Goal: Transaction & Acquisition: Download file/media

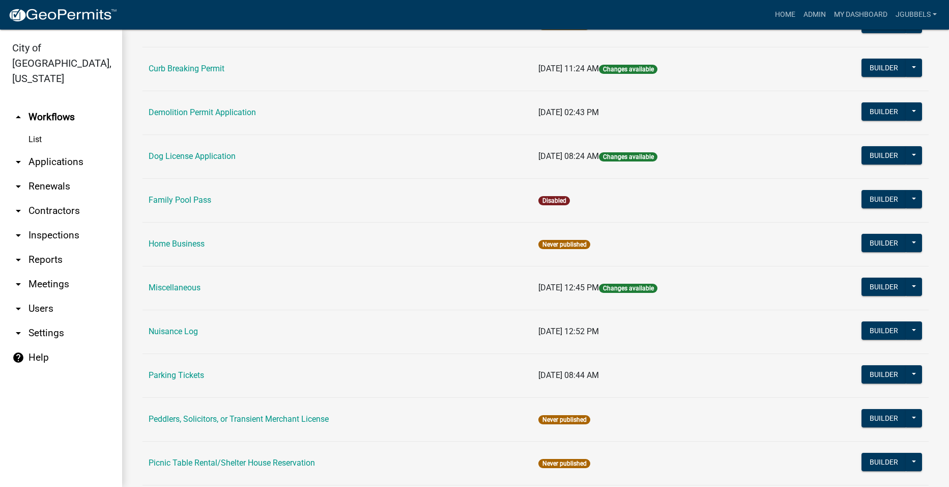
scroll to position [305, 0]
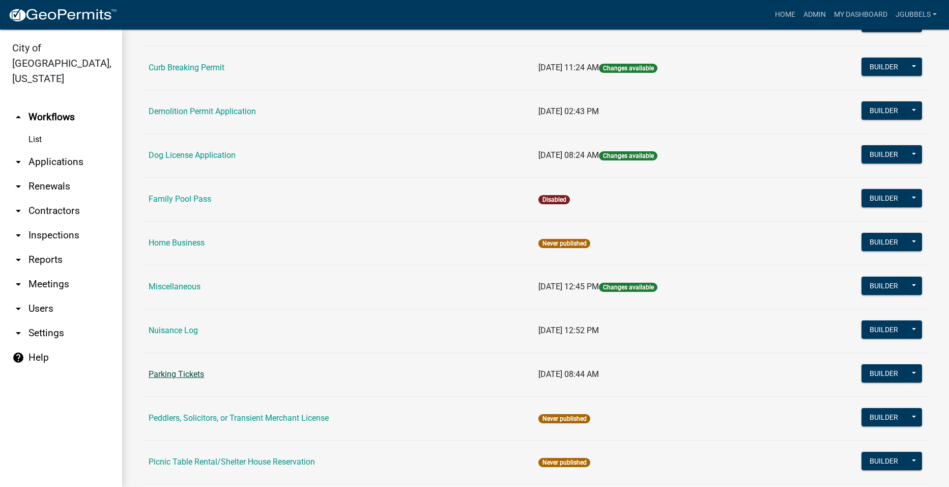
click at [188, 373] on link "Parking Tickets" at bounding box center [176, 374] width 55 height 10
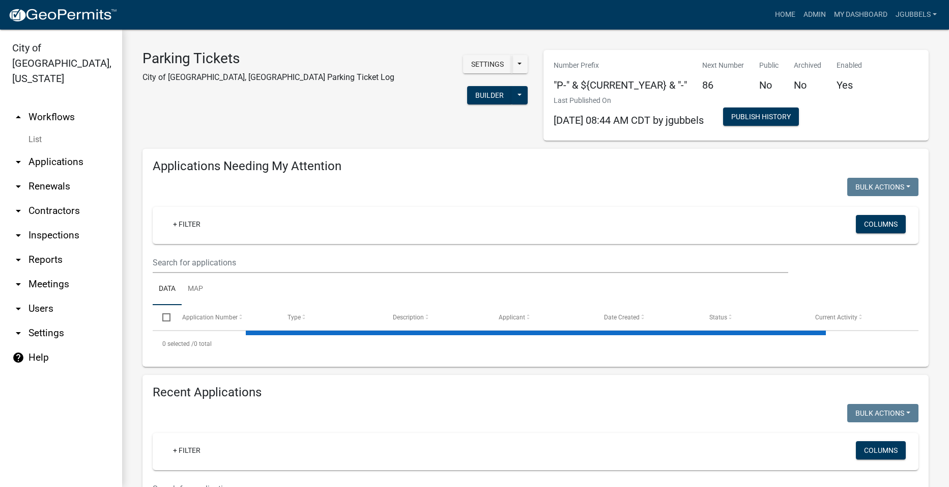
select select "2: 50"
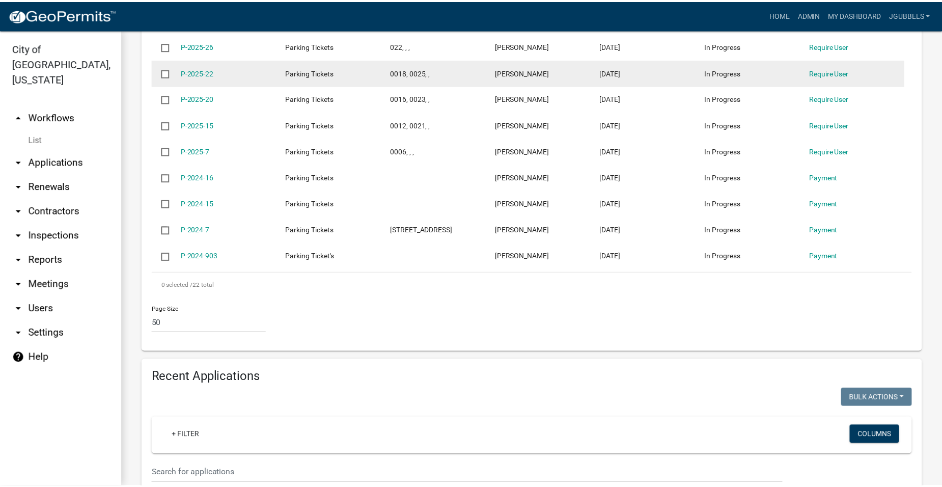
scroll to position [916, 0]
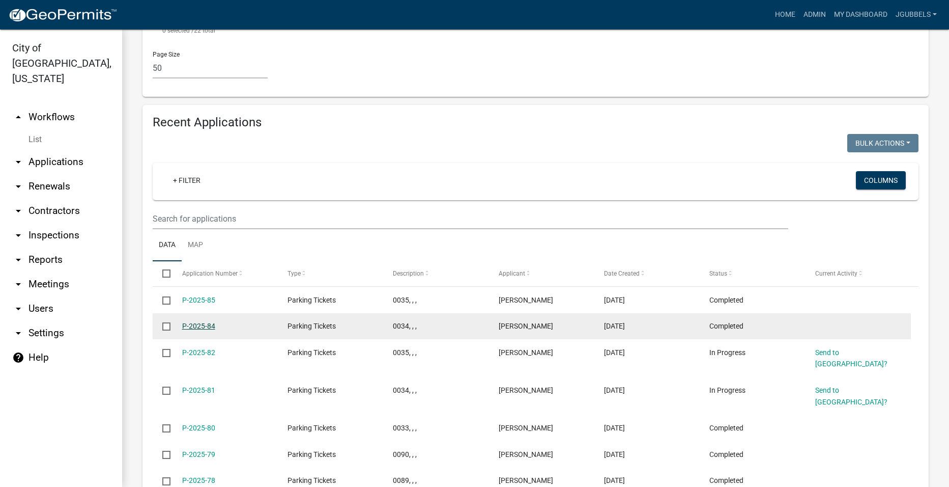
click at [202, 322] on link "P-2025-84" at bounding box center [198, 326] width 33 height 8
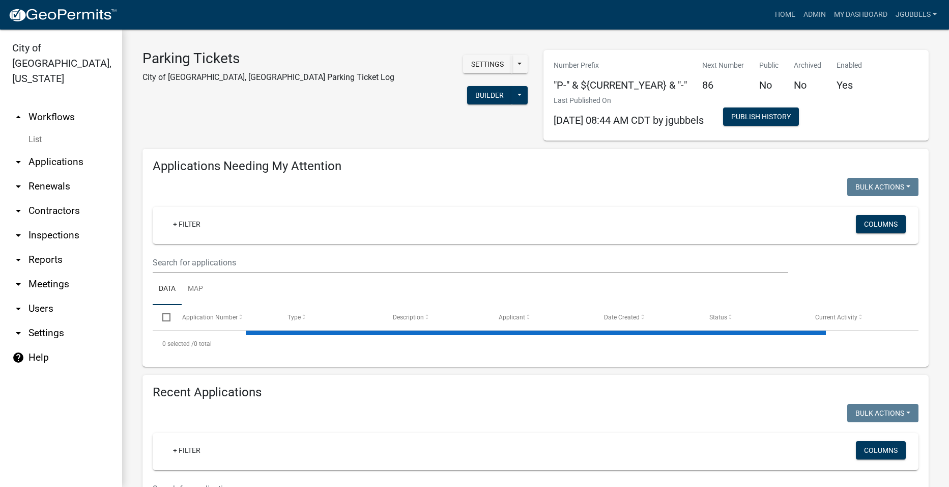
select select "2: 50"
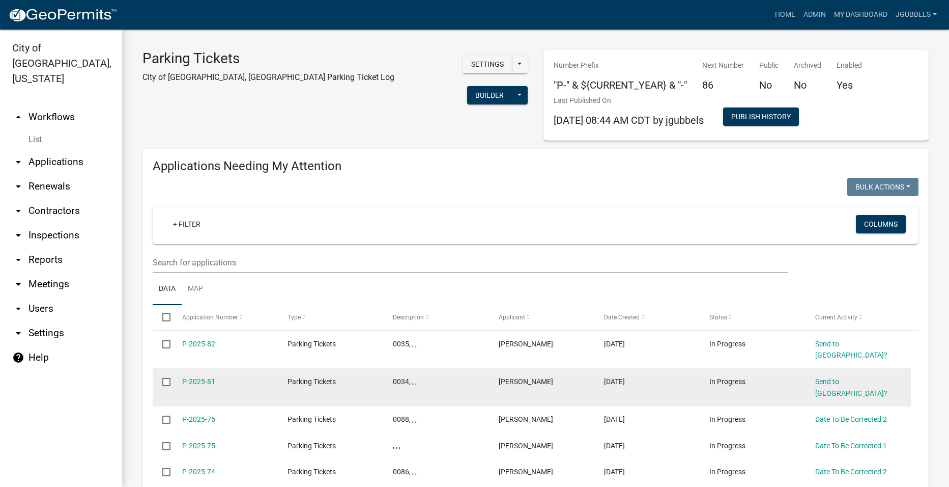
click at [169, 378] on input "checkbox" at bounding box center [165, 381] width 7 height 7
checkbox input "true"
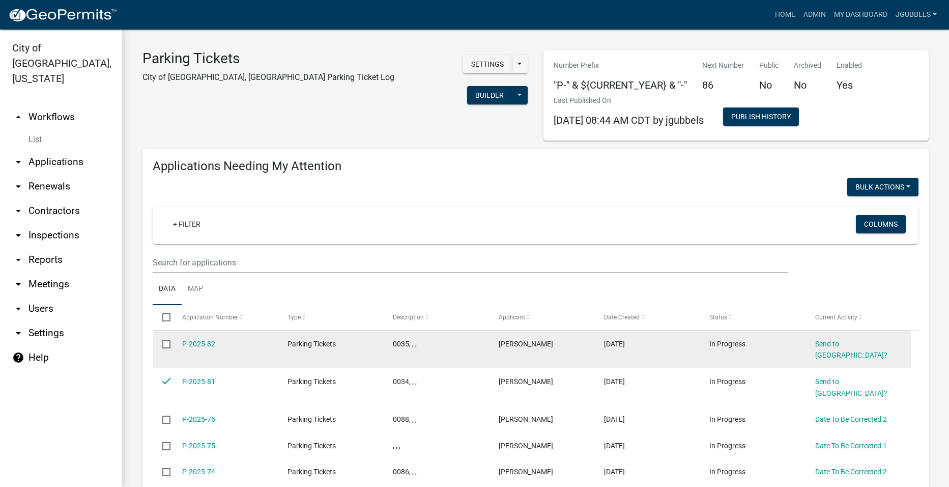
click at [166, 347] on input "checkbox" at bounding box center [165, 343] width 7 height 7
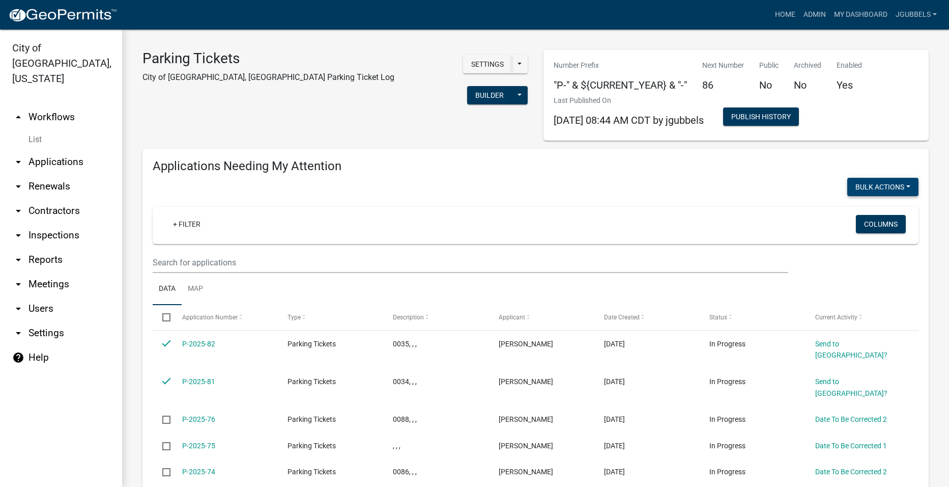
click at [906, 186] on button "Bulk Actions" at bounding box center [882, 187] width 71 height 18
click at [888, 215] on button "Void" at bounding box center [877, 213] width 81 height 24
checkbox input "false"
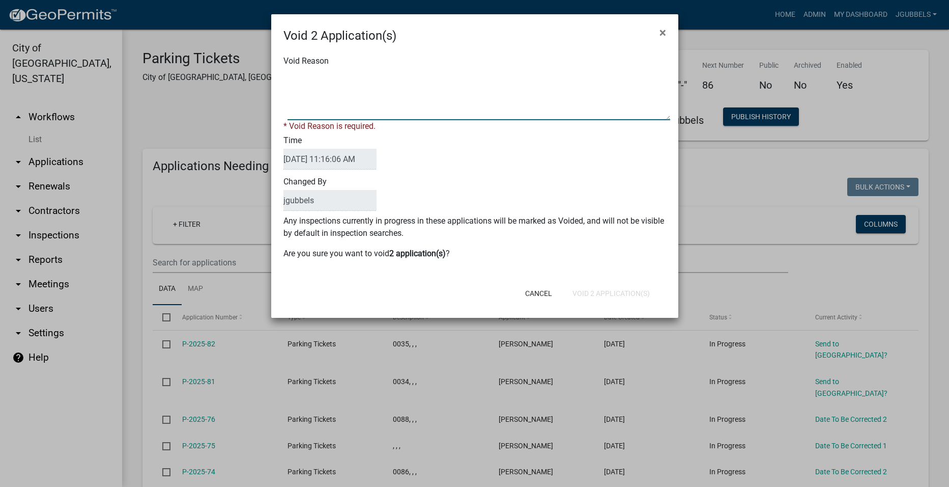
click at [420, 108] on textarea "Void Reason" at bounding box center [479, 94] width 383 height 51
type textarea "[PERSON_NAME] Started one after I created these ones."
click at [646, 296] on form "Void 2 Application(s) × Void Reason * Void Reason is required. Time [DATE] 11:1…" at bounding box center [474, 161] width 407 height 294
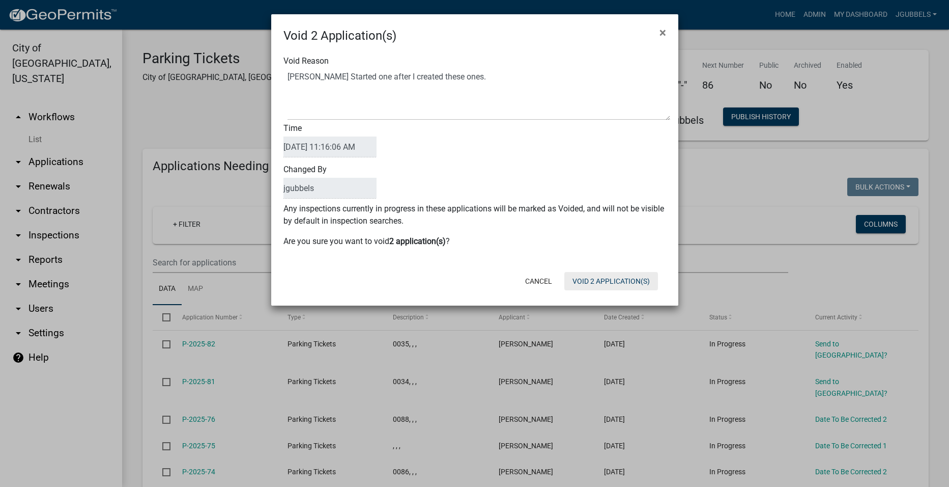
click at [640, 279] on button "Void 2 Application(s)" at bounding box center [611, 281] width 94 height 18
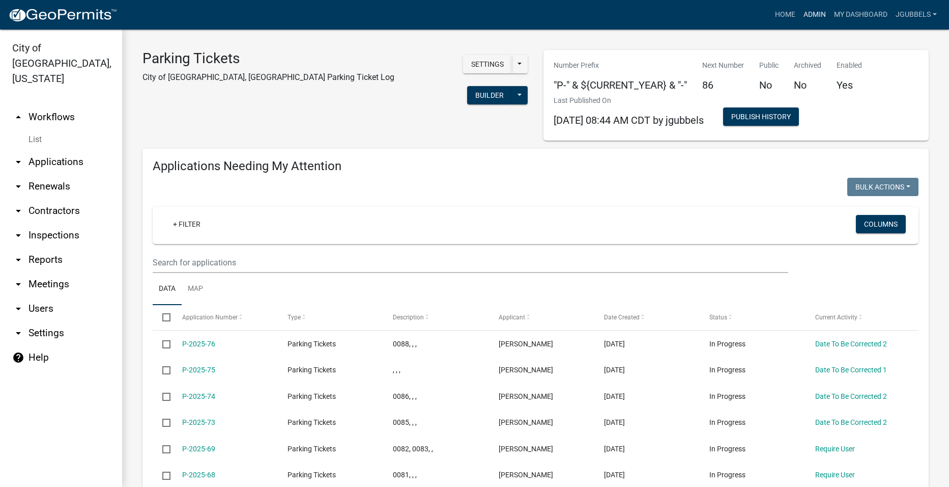
click at [823, 20] on link "Admin" at bounding box center [815, 14] width 31 height 19
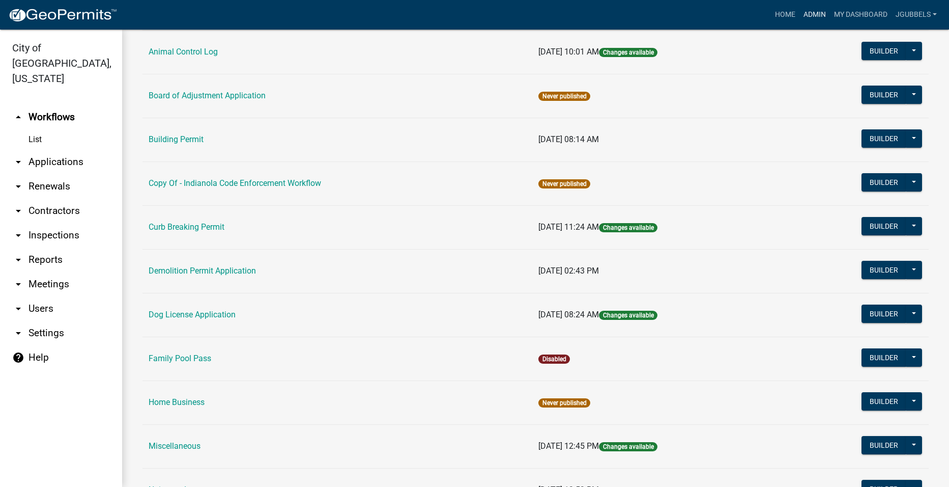
scroll to position [356, 0]
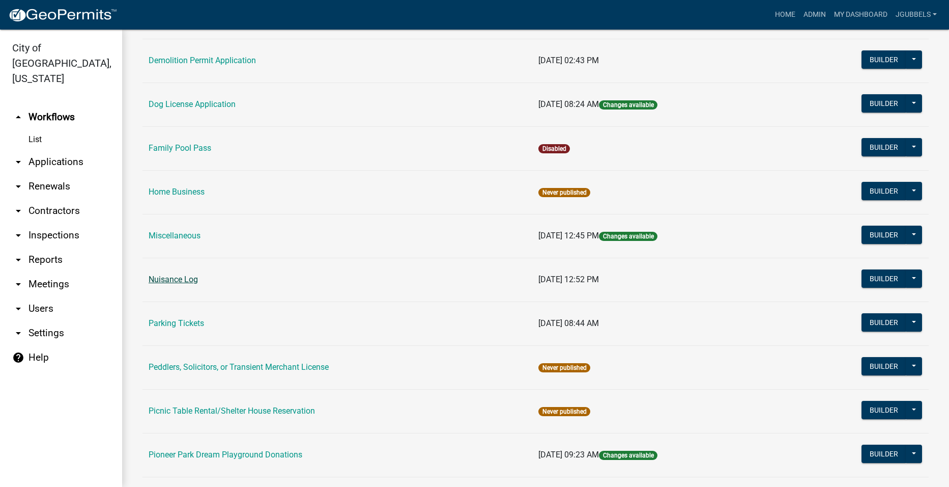
click at [181, 276] on link "Nuisance Log" at bounding box center [173, 279] width 49 height 10
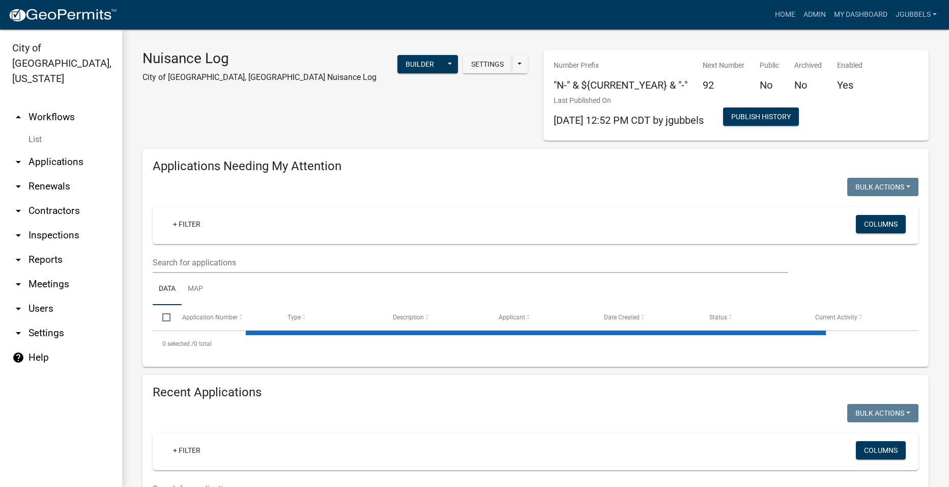
select select "2: 50"
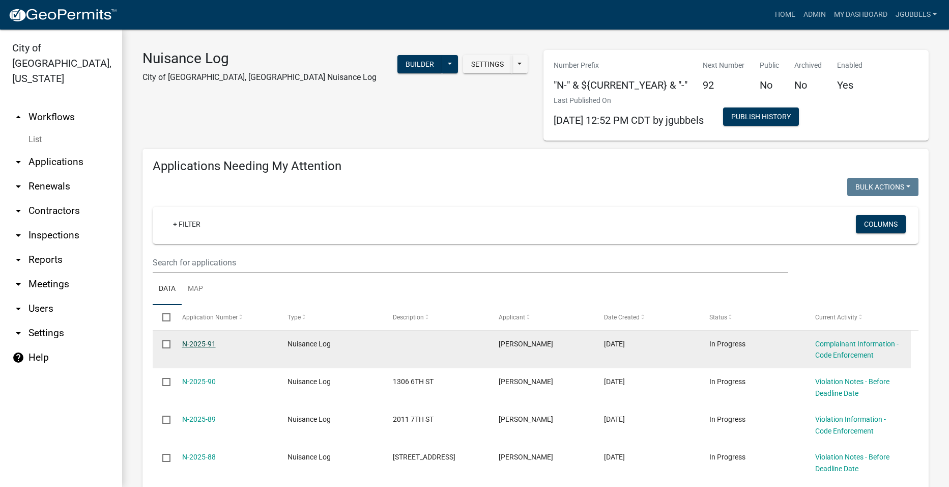
click at [200, 343] on link "N-2025-91" at bounding box center [199, 343] width 34 height 8
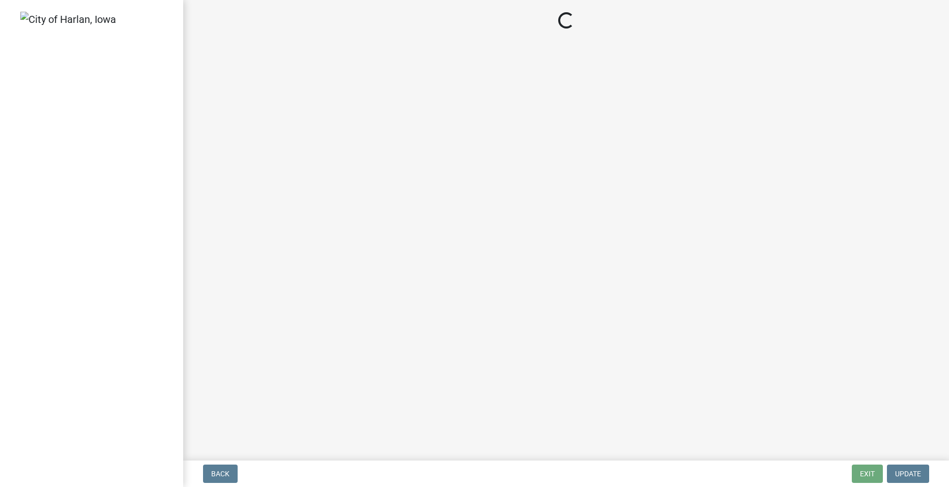
select select "49b6a45b-4058-468a-b08f-043d13f31423"
select select "c036b1b8-0d0a-4718-af47-3855d29bc181"
select select "db954dd5-c658-4052-8664-ee6695e82e3a"
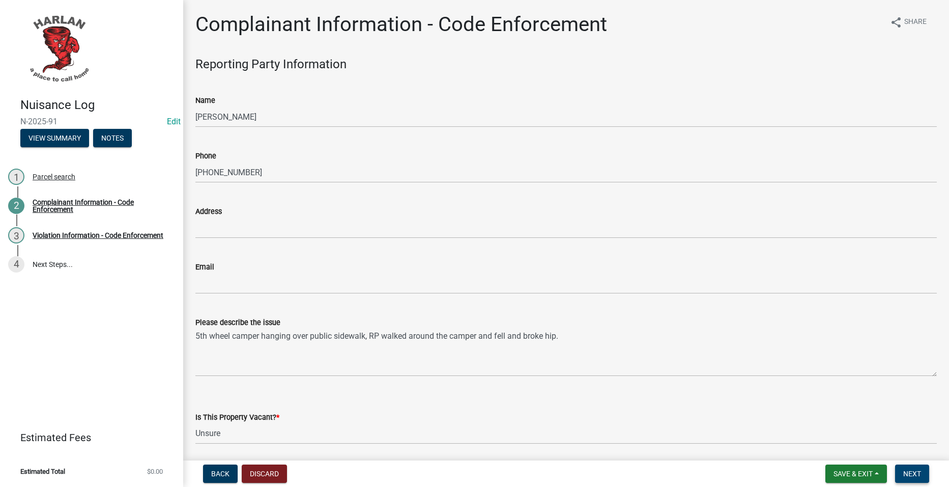
click at [914, 464] on nav "Back Discard Save & Exit Save Save & Exit Next" at bounding box center [566, 473] width 766 height 26
click at [911, 465] on button "Next" at bounding box center [912, 473] width 34 height 18
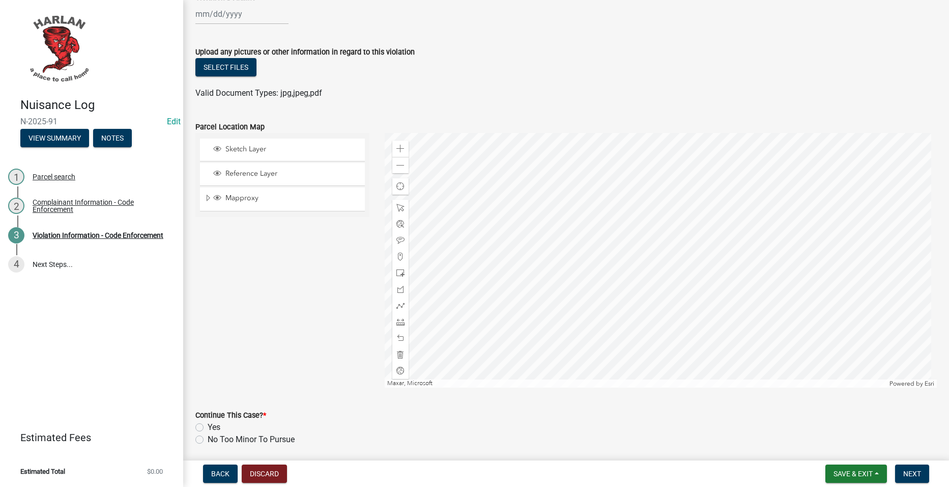
scroll to position [916, 0]
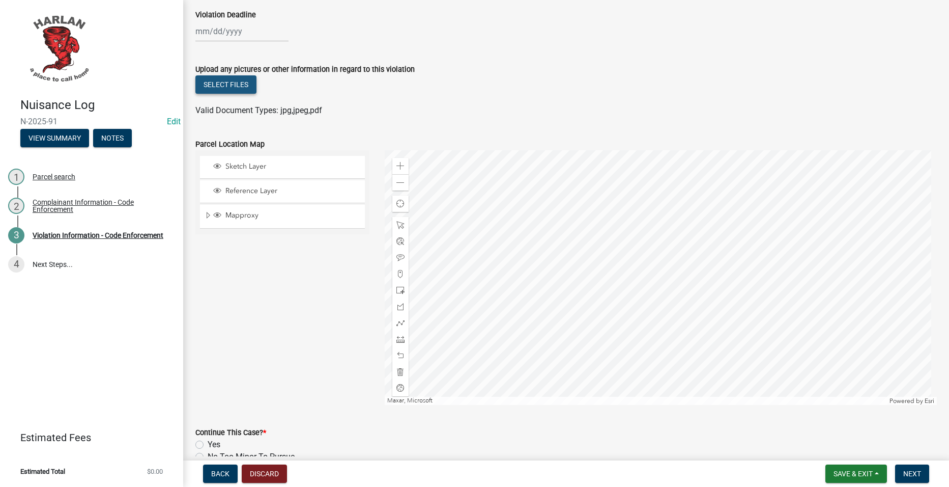
click at [224, 87] on button "Select files" at bounding box center [225, 84] width 61 height 18
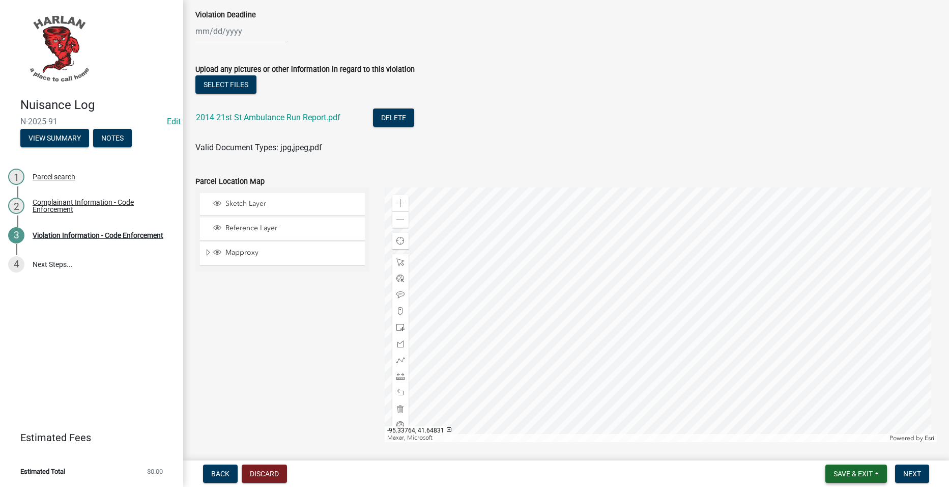
click at [848, 471] on span "Save & Exit" at bounding box center [853, 473] width 39 height 8
click at [855, 446] on button "Save & Exit" at bounding box center [846, 447] width 81 height 24
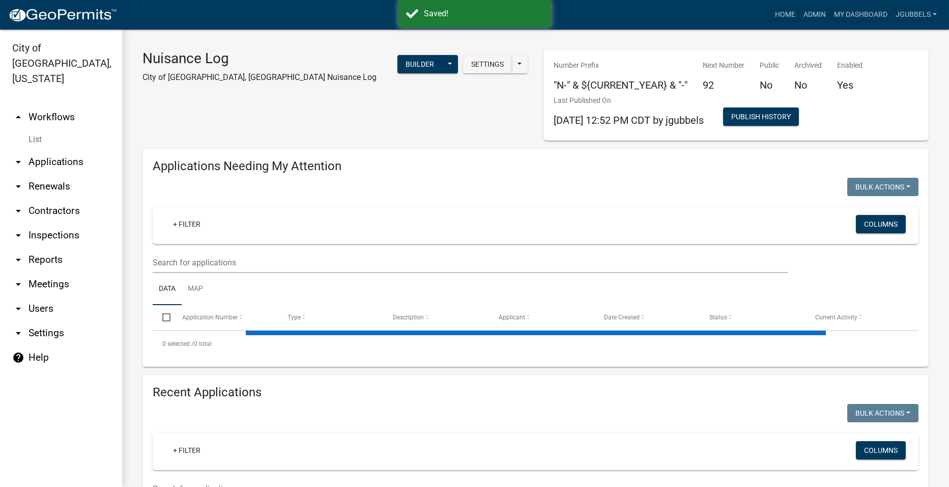
select select "2: 50"
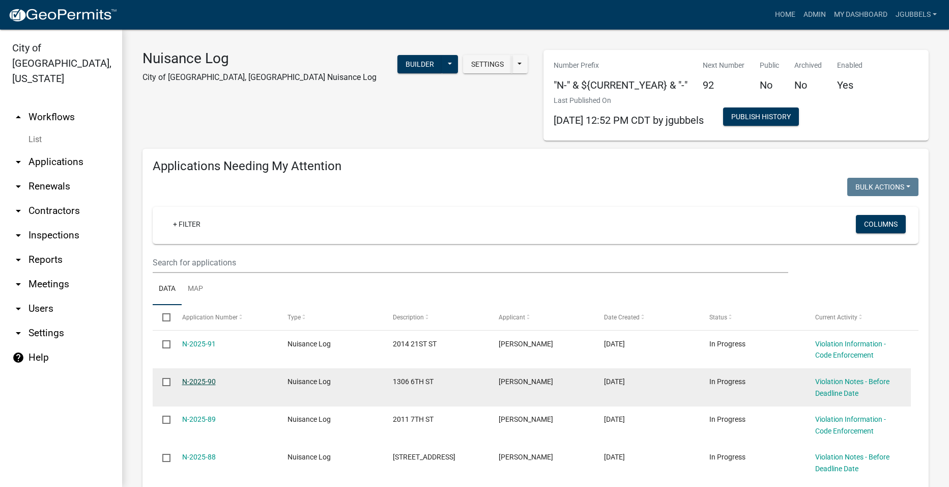
click at [204, 381] on link "N-2025-90" at bounding box center [199, 381] width 34 height 8
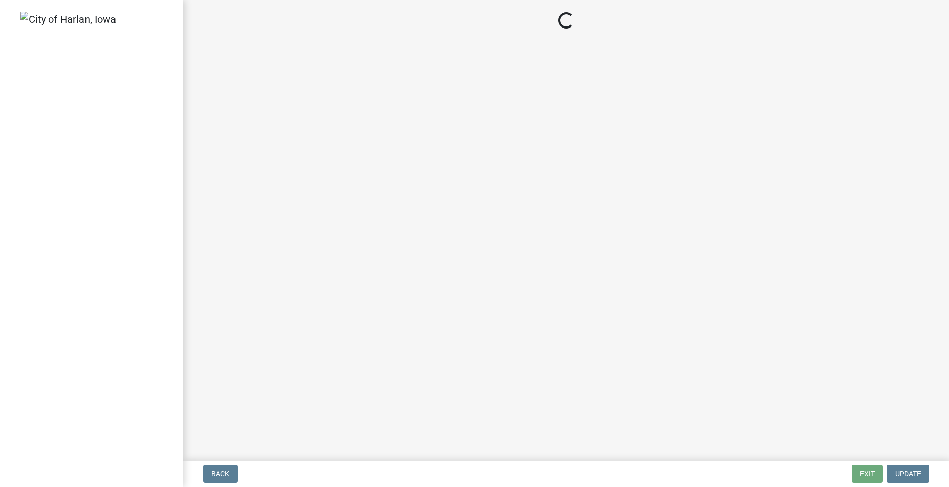
select select "487603ca-b45a-4c36-b707-2c3ad8467b2a"
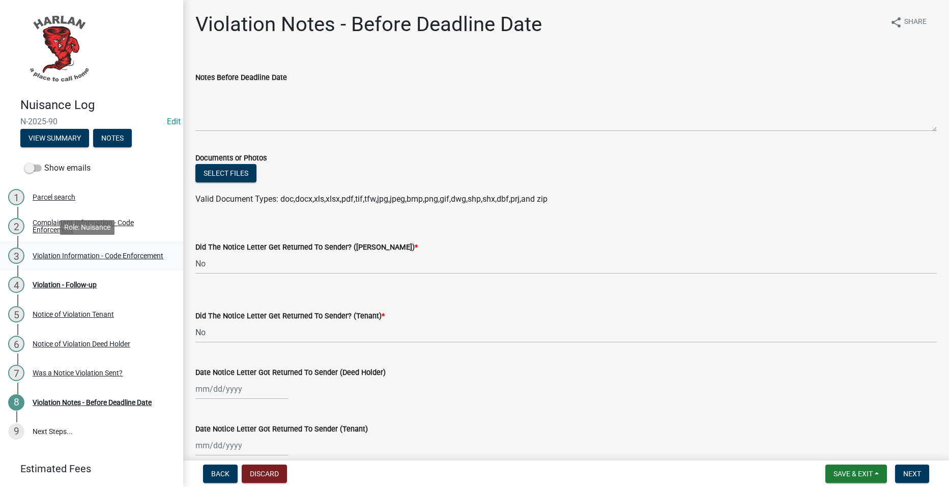
click at [93, 246] on link "3 Violation Information - Code Enforcement" at bounding box center [91, 256] width 183 height 30
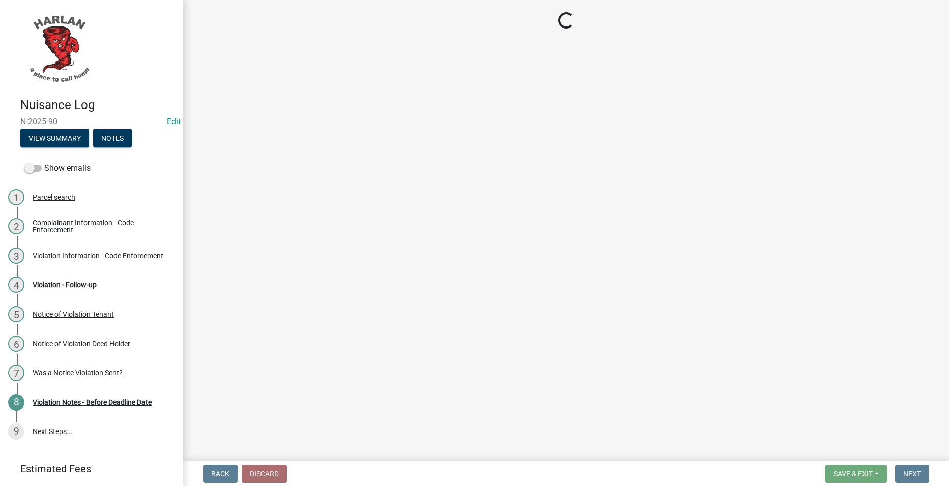
select select "0a298d24-01ac-4a1e-916a-936262bff8a5"
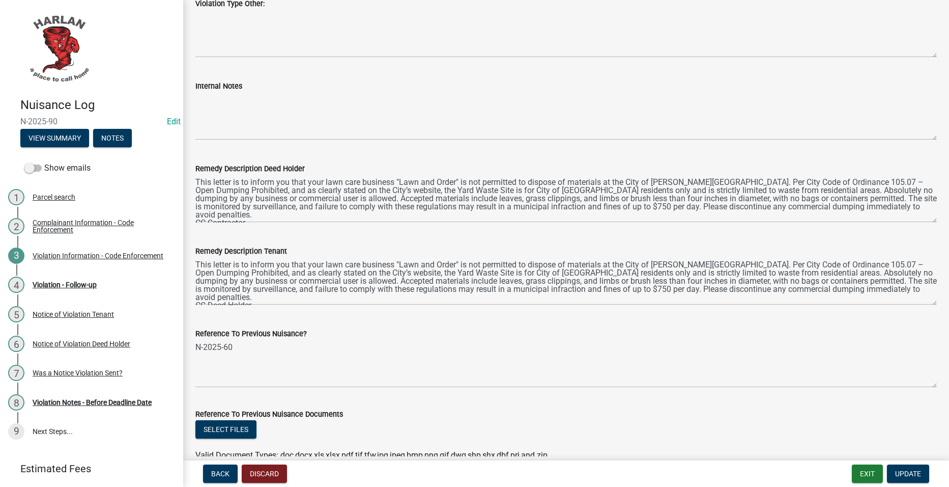
scroll to position [407, 0]
click at [89, 288] on div "Violation - Follow-up" at bounding box center [65, 284] width 64 height 7
click at [81, 274] on link "4 Violation - Follow-up" at bounding box center [91, 285] width 183 height 30
click at [93, 407] on div "8 Violation Notes - Before Deadline Date" at bounding box center [87, 402] width 159 height 16
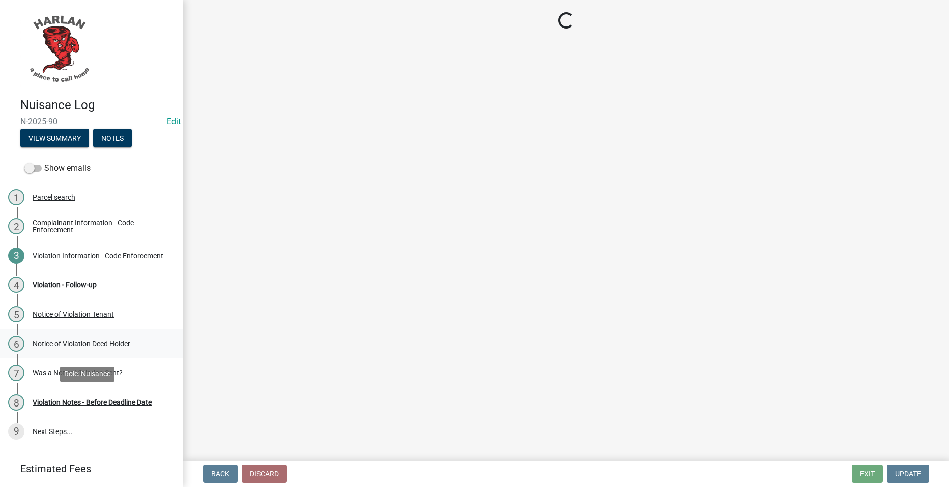
scroll to position [0, 0]
select select "487603ca-b45a-4c36-b707-2c3ad8467b2a"
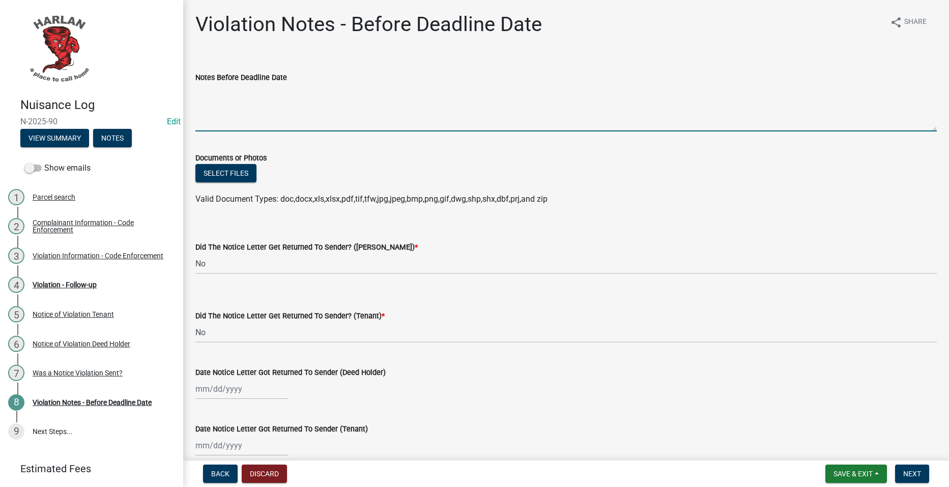
click at [337, 91] on textarea "Notes Before Deadline Date" at bounding box center [566, 107] width 742 height 48
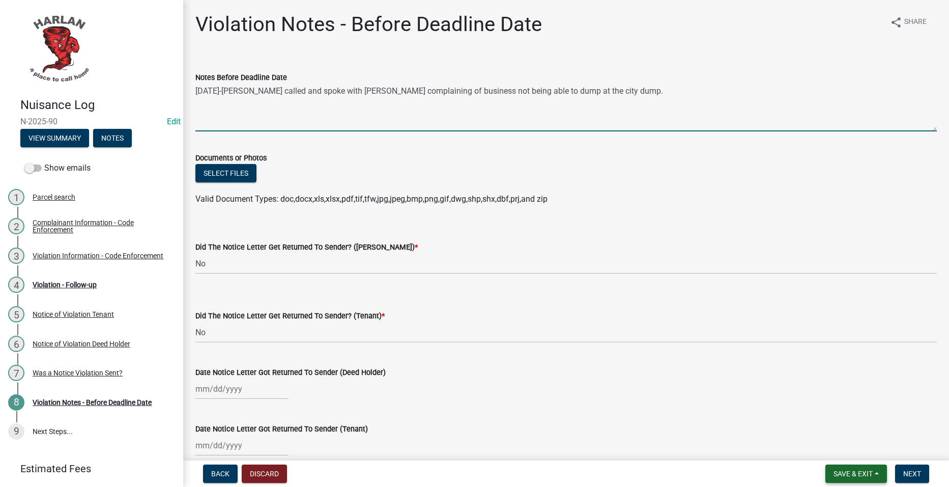
type textarea "[DATE]-[PERSON_NAME] called and spoke with [PERSON_NAME] complaining of busines…"
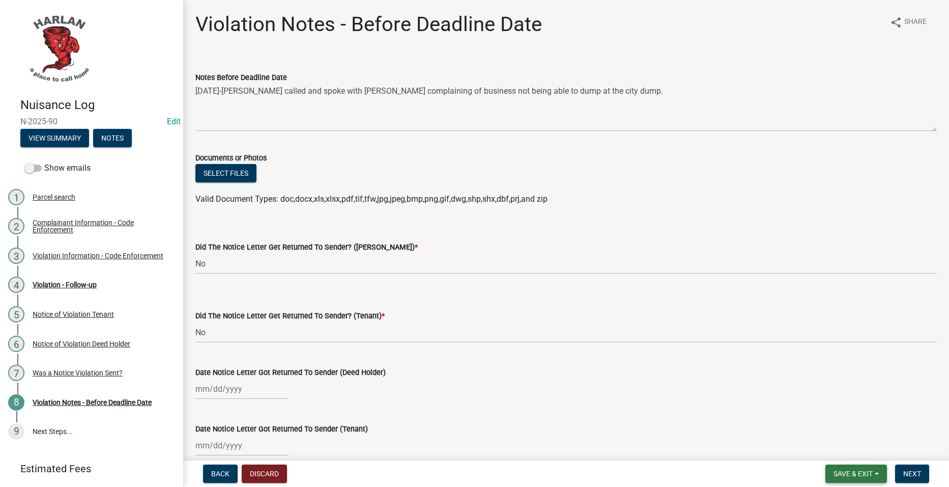
click at [881, 470] on button "Save & Exit" at bounding box center [857, 473] width 62 height 18
click at [851, 446] on button "Save & Exit" at bounding box center [846, 447] width 81 height 24
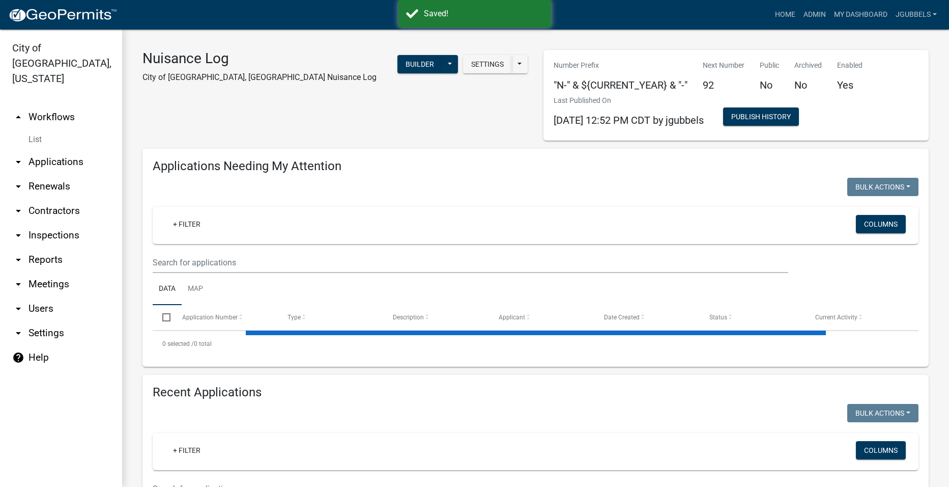
select select "2: 50"
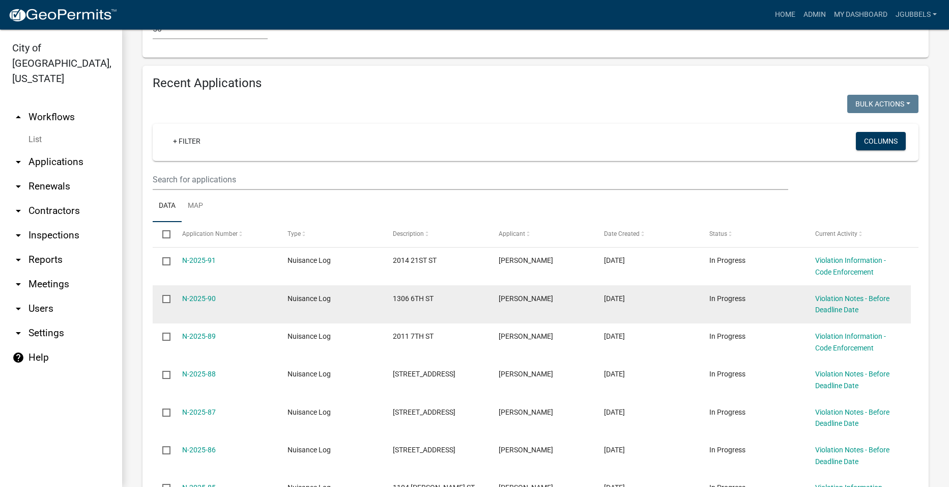
scroll to position [1476, 0]
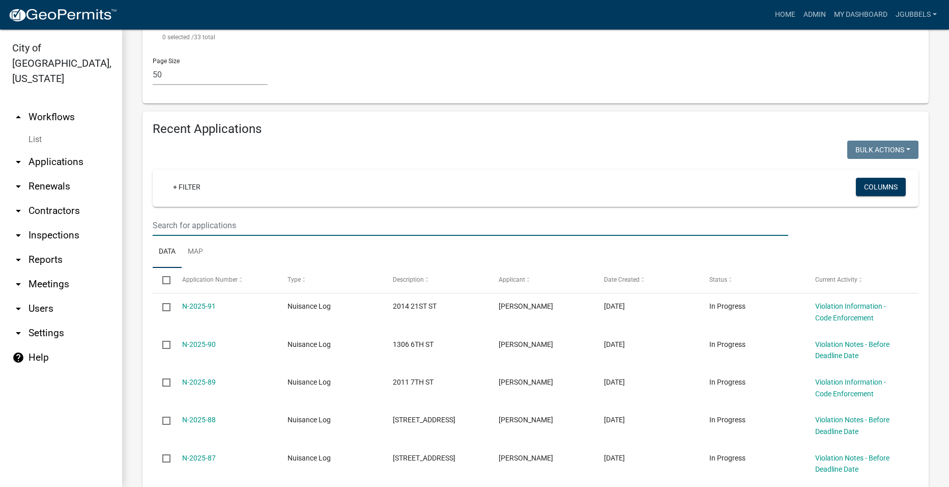
click at [336, 228] on input "text" at bounding box center [471, 225] width 636 height 21
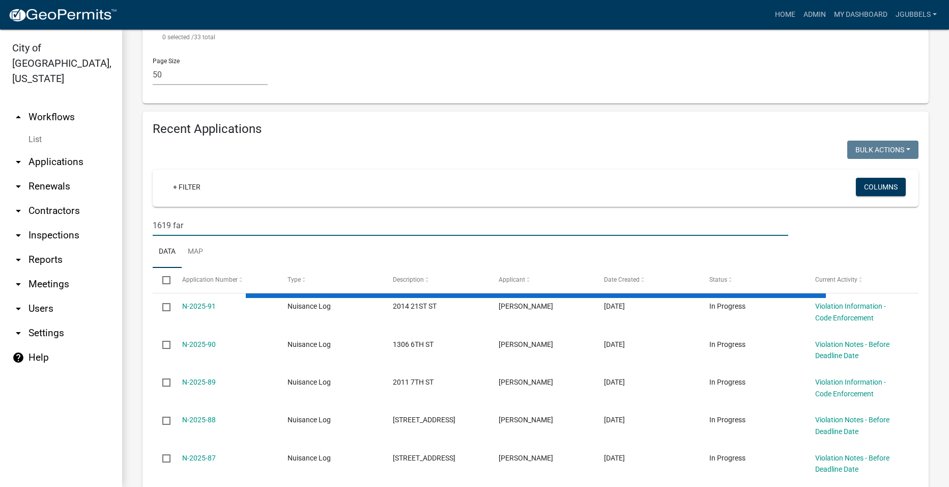
scroll to position [1368, 0]
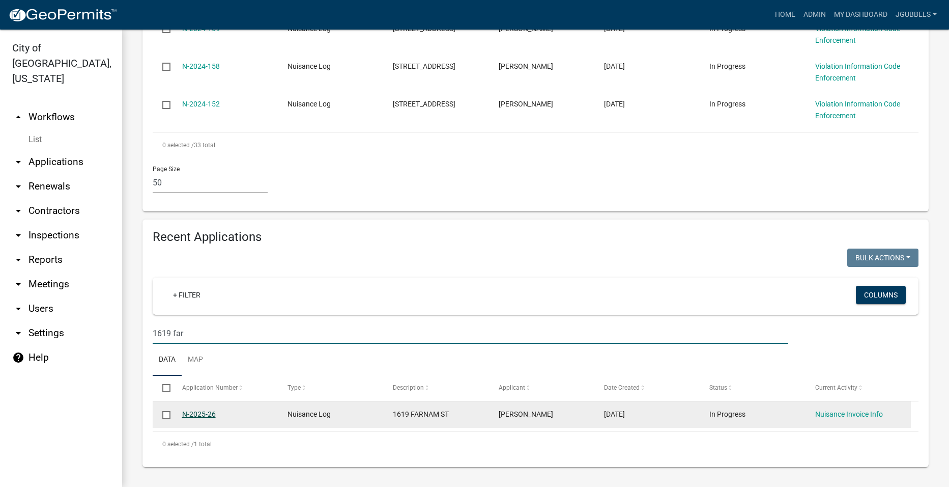
type input "1619 far"
click at [210, 412] on link "N-2025-26" at bounding box center [199, 414] width 34 height 8
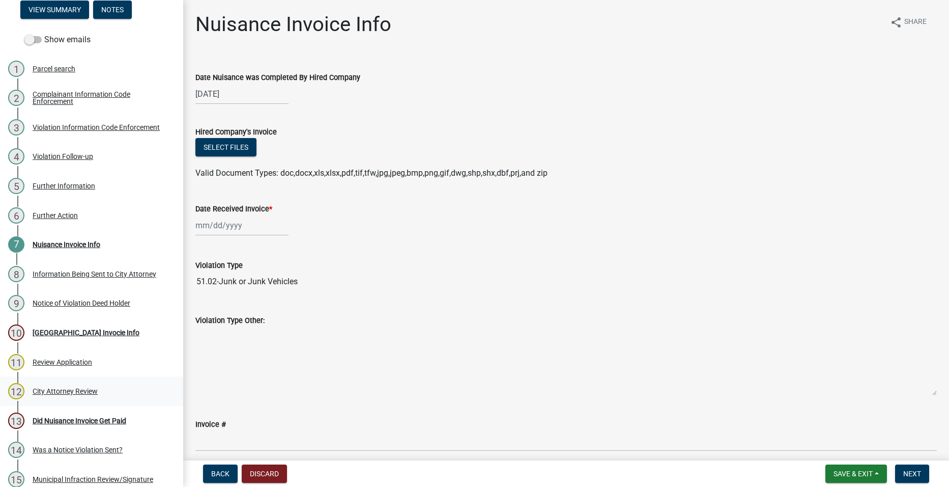
scroll to position [324, 0]
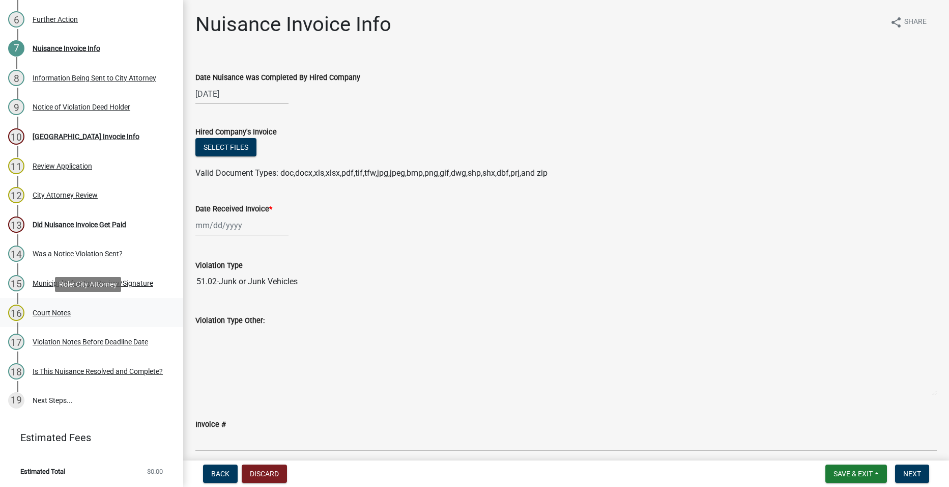
click at [115, 315] on div "16 Court Notes" at bounding box center [87, 312] width 159 height 16
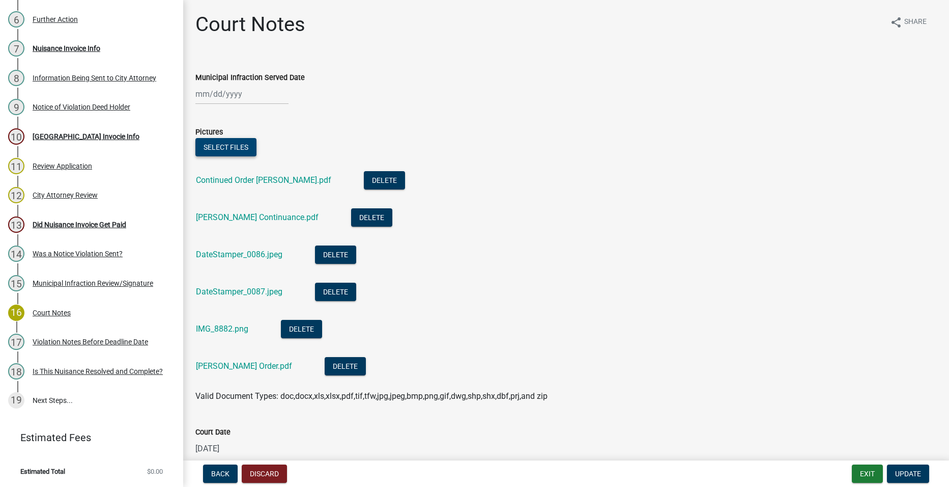
click at [235, 152] on button "Select files" at bounding box center [225, 147] width 61 height 18
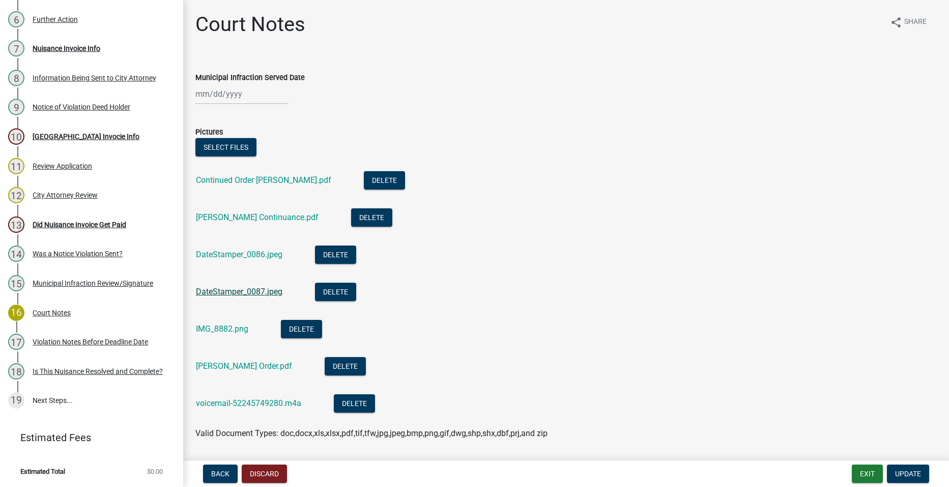
click at [275, 291] on link "DateStamper_0087.jpeg" at bounding box center [239, 292] width 87 height 10
click at [237, 147] on button "Select files" at bounding box center [225, 147] width 61 height 18
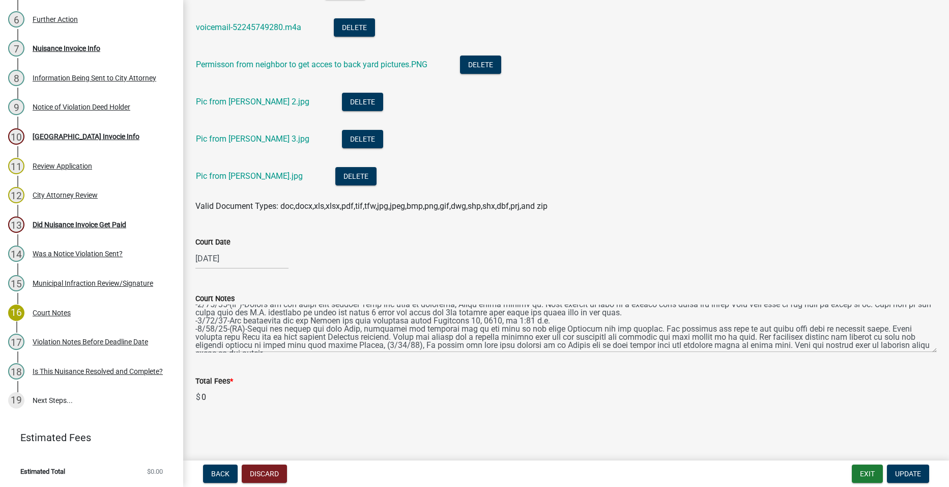
scroll to position [24, 0]
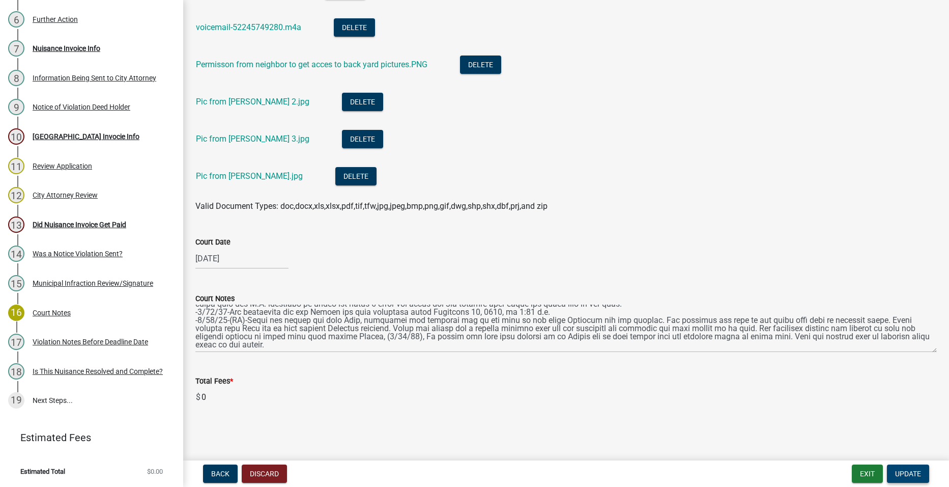
click at [905, 471] on span "Update" at bounding box center [908, 473] width 26 height 8
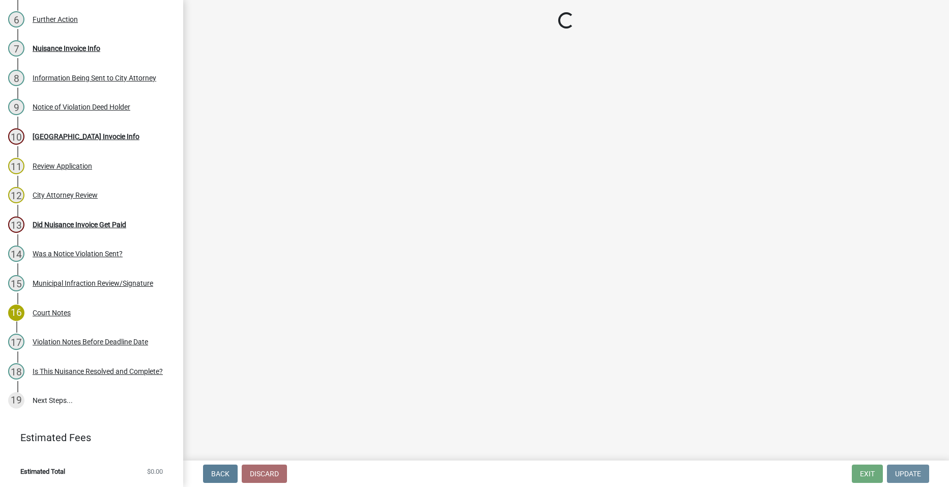
scroll to position [0, 0]
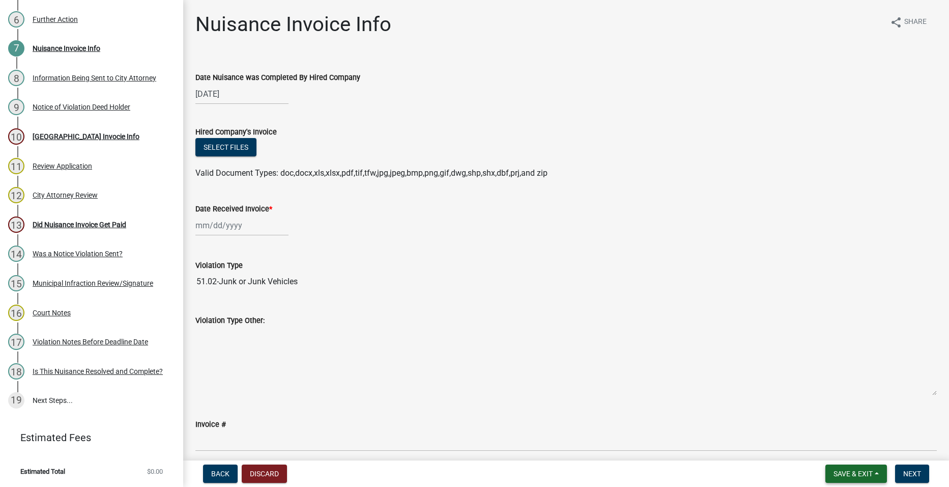
click at [866, 473] on span "Save & Exit" at bounding box center [853, 473] width 39 height 8
click at [856, 446] on button "Save & Exit" at bounding box center [846, 447] width 81 height 24
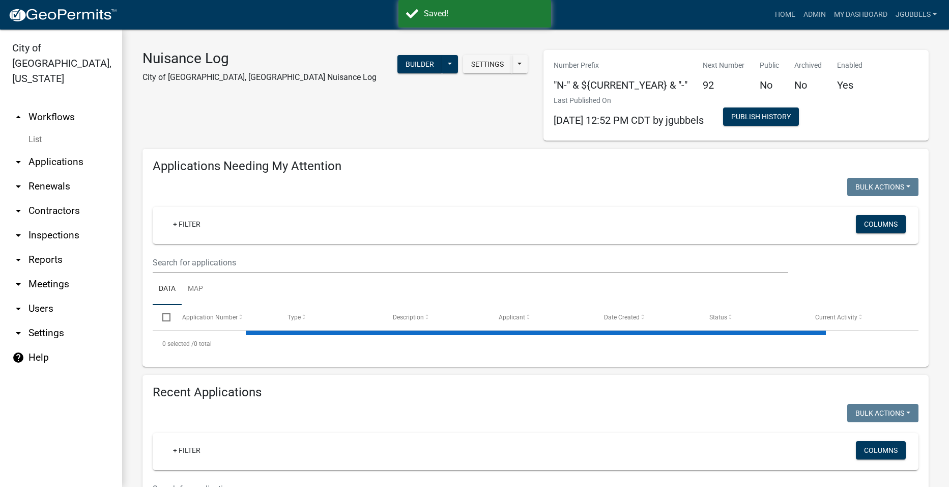
select select "2: 50"
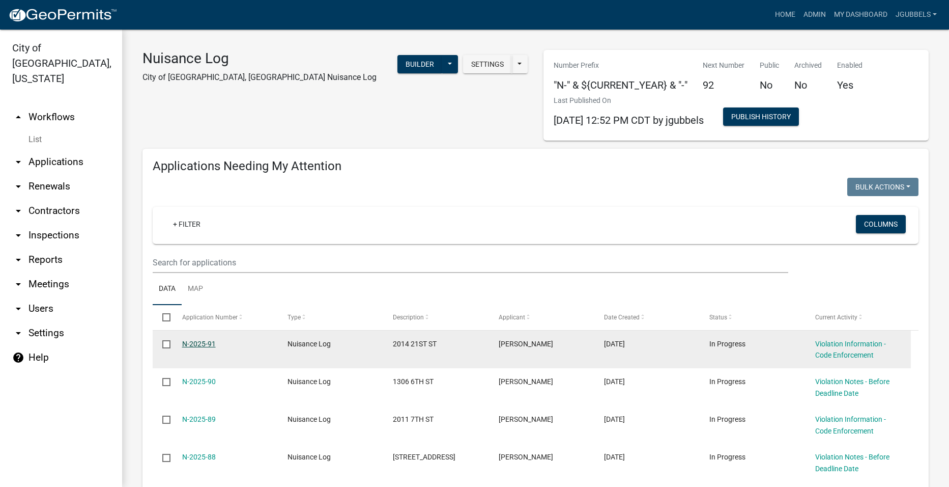
drag, startPoint x: 188, startPoint y: 344, endPoint x: 203, endPoint y: 339, distance: 15.3
click at [188, 344] on link "N-2025-91" at bounding box center [199, 343] width 34 height 8
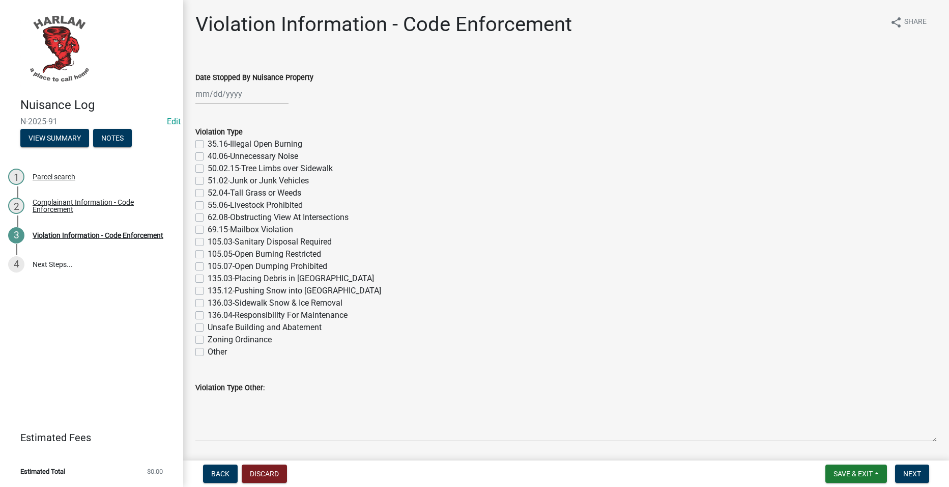
click at [96, 203] on div "Complainant Information - Code Enforcement" at bounding box center [100, 205] width 134 height 14
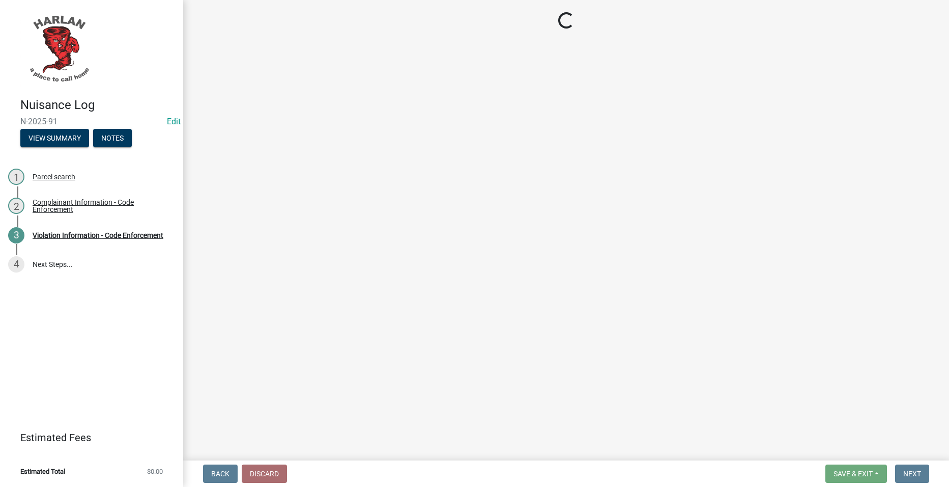
select select "49b6a45b-4058-468a-b08f-043d13f31423"
select select "c036b1b8-0d0a-4718-af47-3855d29bc181"
select select "db954dd5-c658-4052-8664-ee6695e82e3a"
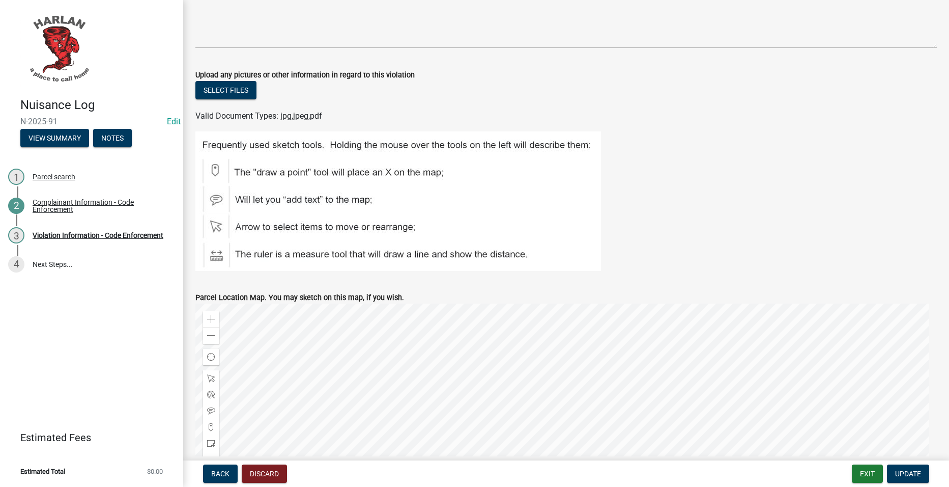
scroll to position [1323, 0]
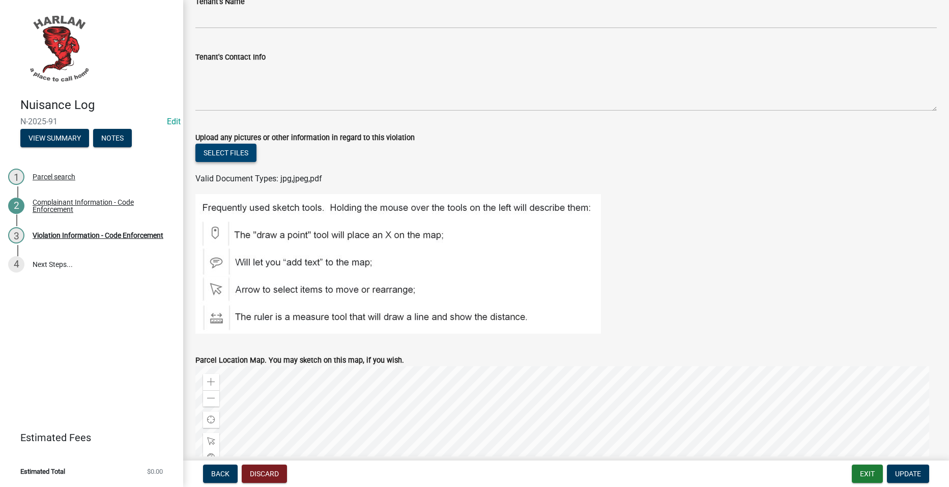
click at [227, 154] on button "Select files" at bounding box center [225, 153] width 61 height 18
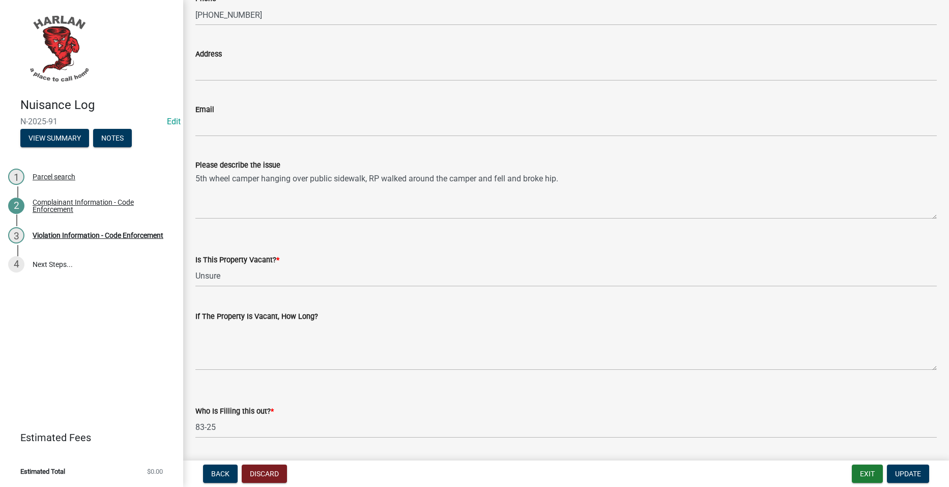
scroll to position [153, 0]
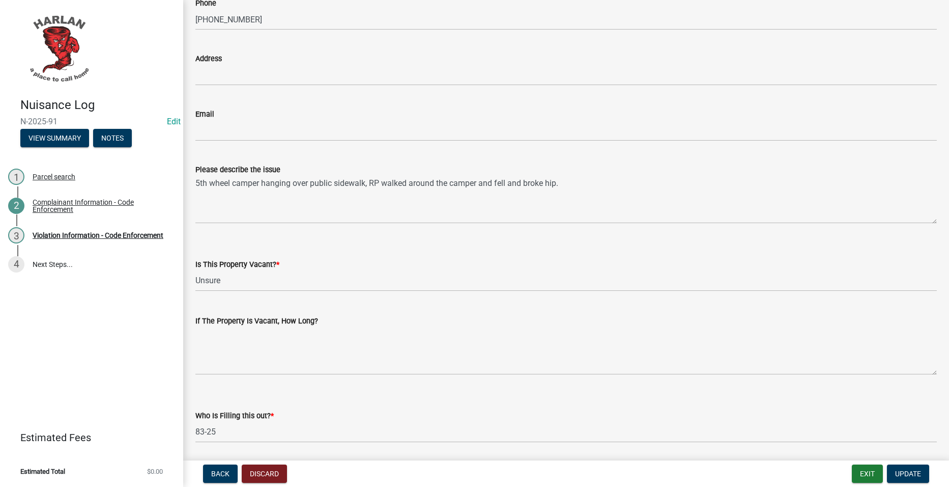
click at [194, 181] on div "Please describe the issue 5th wheel camper hanging over public sidewalk, RP wal…" at bounding box center [566, 186] width 757 height 74
click at [196, 181] on div "Please describe the issue 5th wheel camper hanging over public sidewalk, RP wal…" at bounding box center [566, 186] width 757 height 74
click at [194, 182] on div "Please describe the issue 5th wheel camper hanging over public sidewalk, RP wal…" at bounding box center [566, 186] width 757 height 74
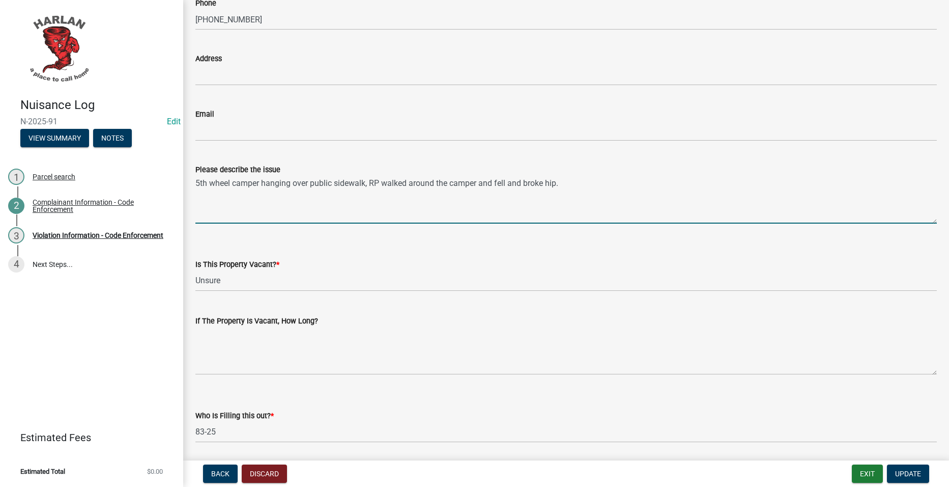
click at [197, 182] on textarea "5th wheel camper hanging over public sidewalk, RP walked around the camper and …" at bounding box center [566, 200] width 742 height 48
type textarea "[PERSON_NAME] took the call at [GEOGRAPHIC_DATA]. 5th wheel camper hanging over…"
click at [903, 475] on span "Update" at bounding box center [908, 473] width 26 height 8
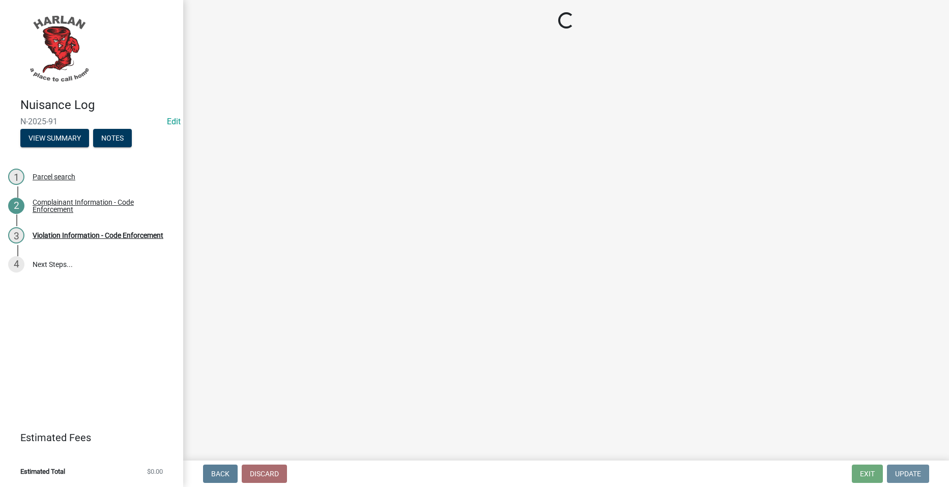
scroll to position [0, 0]
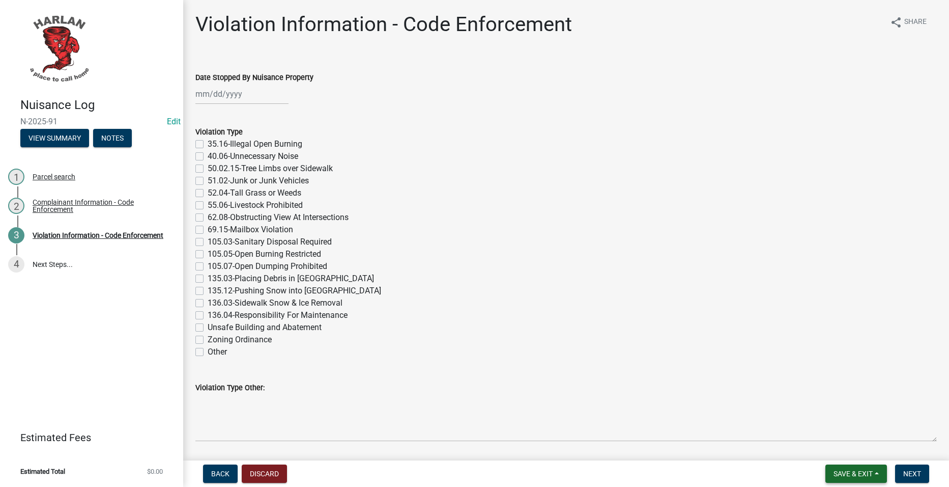
click at [867, 482] on button "Save & Exit" at bounding box center [857, 473] width 62 height 18
click at [853, 447] on button "Save & Exit" at bounding box center [846, 447] width 81 height 24
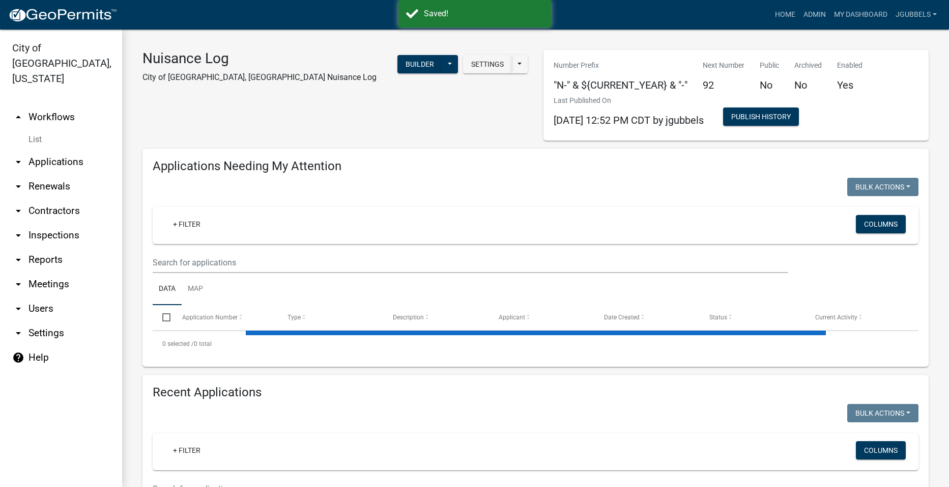
select select "2: 50"
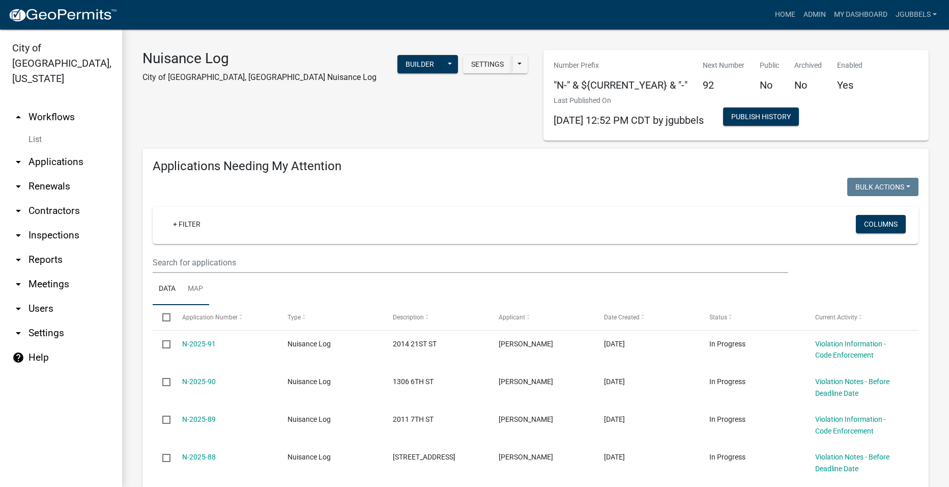
click at [209, 282] on link "Map" at bounding box center [195, 289] width 27 height 33
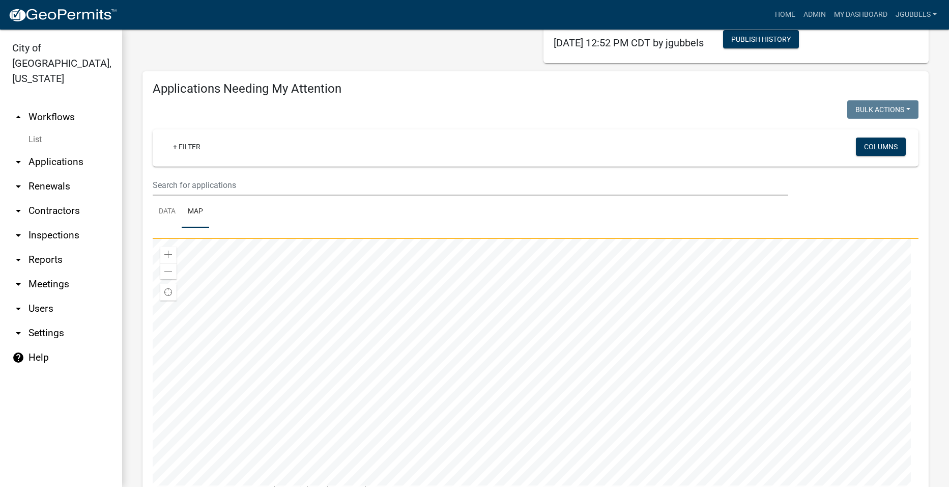
scroll to position [204, 0]
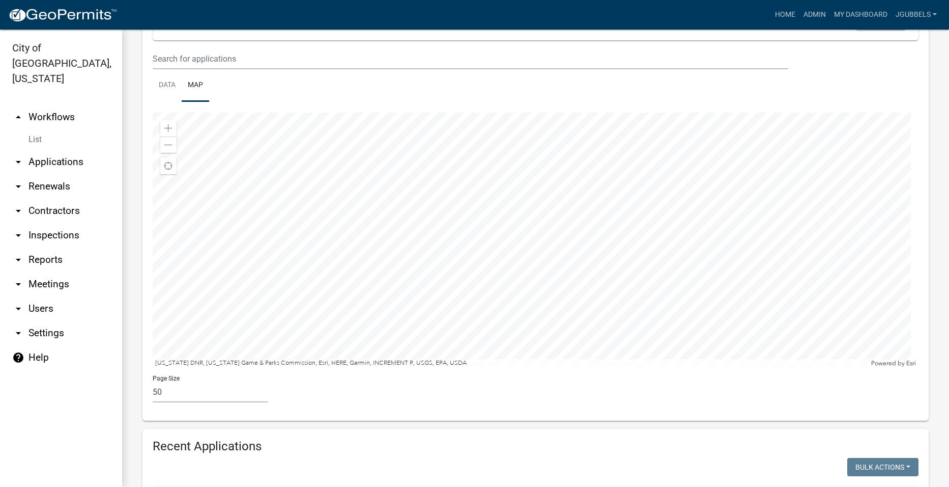
click at [591, 295] on div at bounding box center [536, 239] width 766 height 254
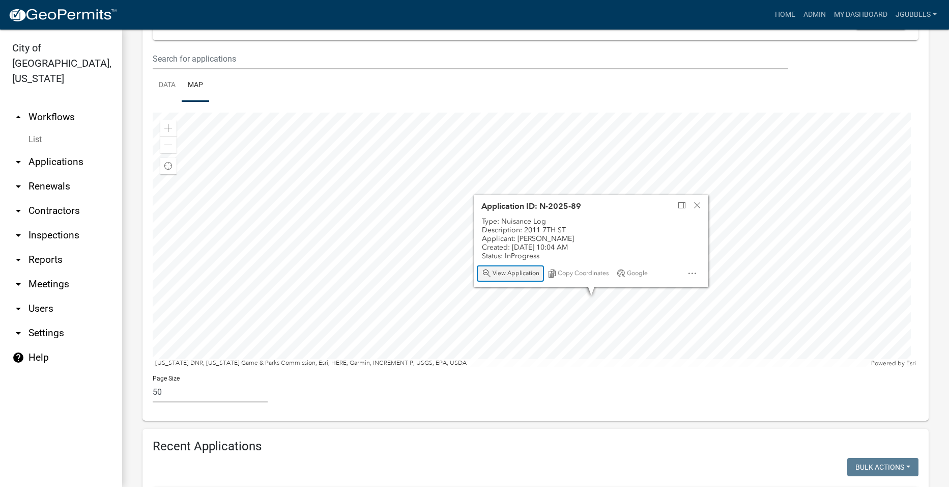
click at [521, 271] on span "View Application" at bounding box center [516, 273] width 47 height 8
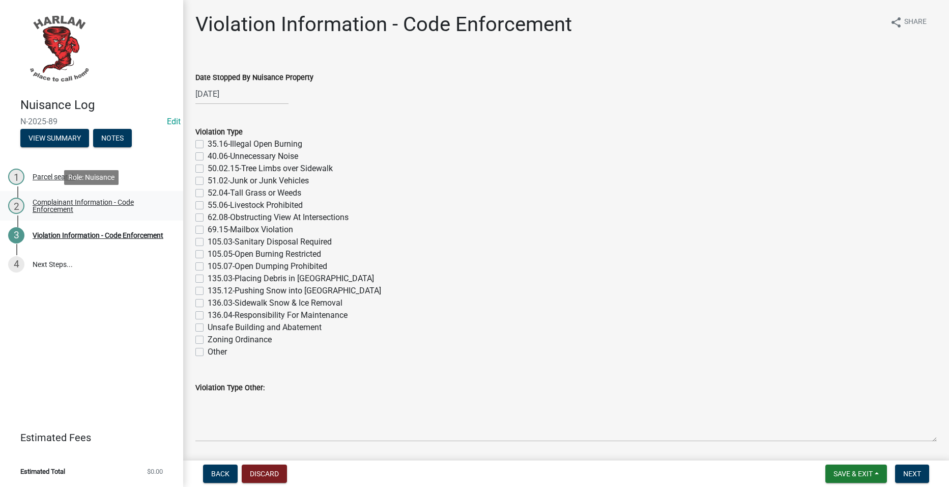
click at [88, 198] on div "Complainant Information - Code Enforcement" at bounding box center [100, 205] width 134 height 14
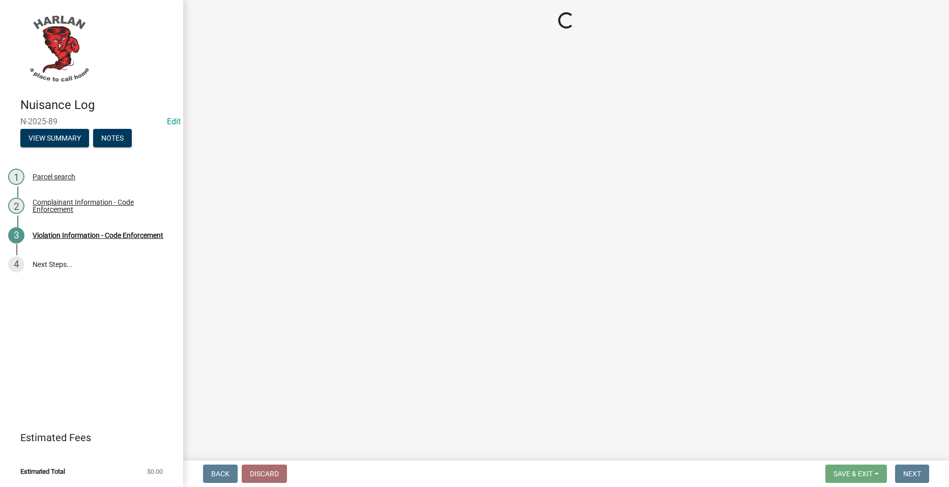
select select "49b6a45b-4058-468a-b08f-043d13f31423"
select select "c036b1b8-0d0a-4718-af47-3855d29bc181"
select select "db954dd5-c658-4052-8664-ee6695e82e3a"
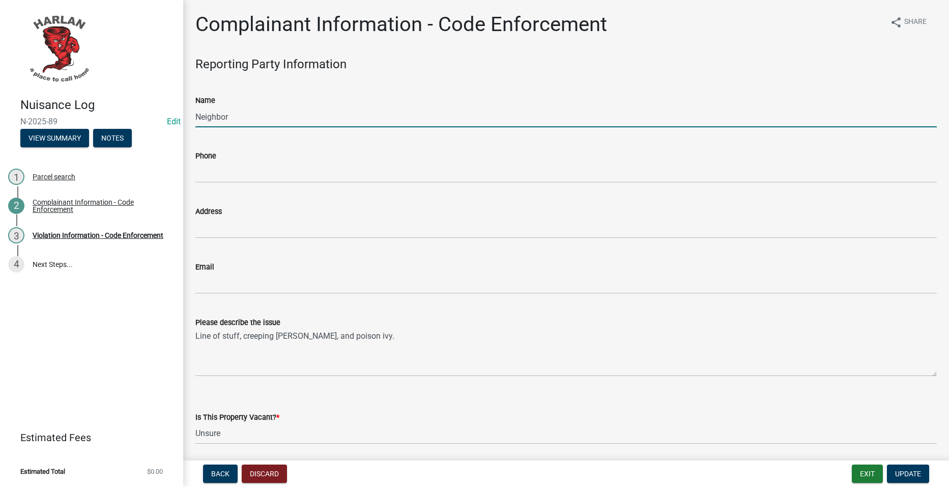
drag, startPoint x: 291, startPoint y: 120, endPoint x: 214, endPoint y: 113, distance: 77.2
click at [214, 113] on input "Neighbor" at bounding box center [566, 116] width 742 height 21
type input "N"
type input "[PERSON_NAME]"
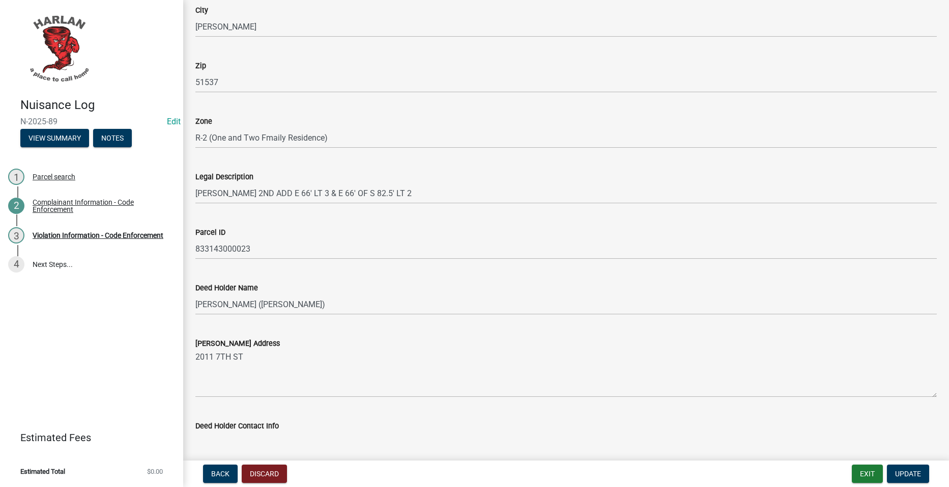
scroll to position [967, 0]
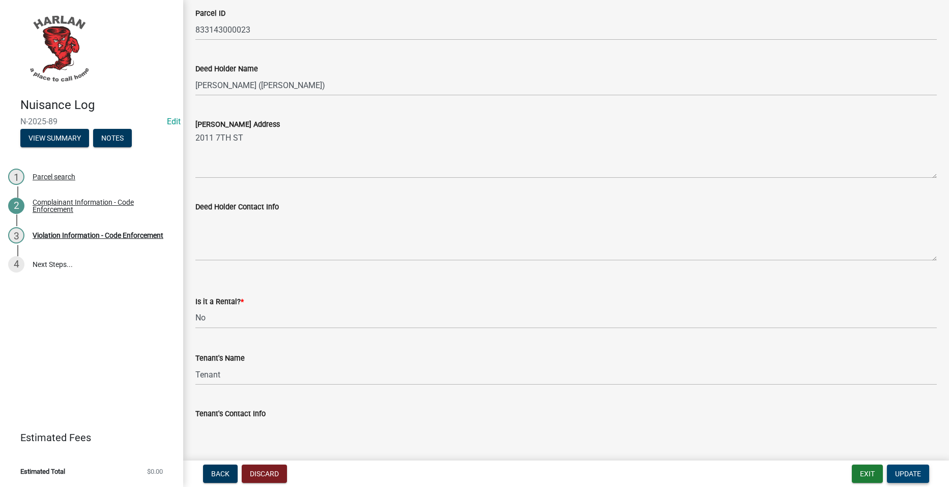
type input "[STREET_ADDRESS]"
click at [903, 479] on button "Update" at bounding box center [908, 473] width 42 height 18
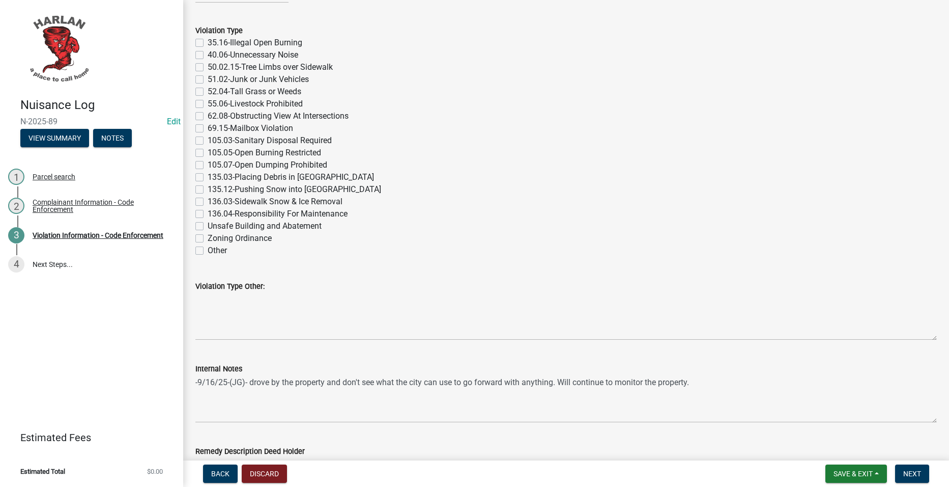
scroll to position [254, 0]
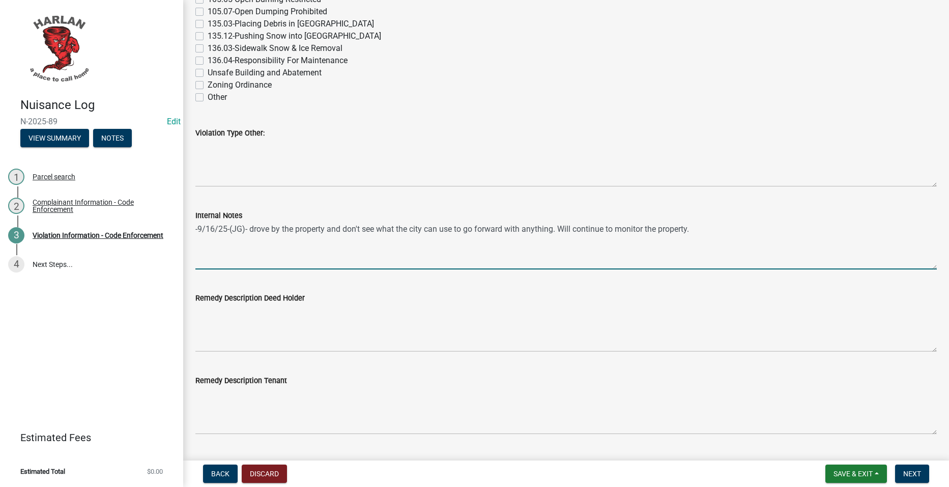
click at [729, 236] on textarea "-9/16/25-(JG)- drove by the property and don't see what the city can use to go …" at bounding box center [566, 245] width 742 height 48
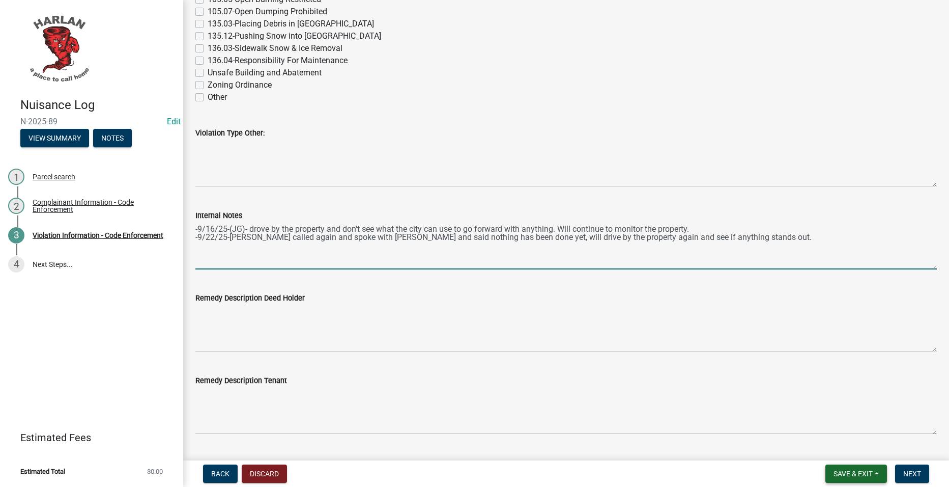
type textarea "-9/16/25-(JG)- drove by the property and don't see what the city can use to go …"
click at [861, 476] on span "Save & Exit" at bounding box center [853, 473] width 39 height 8
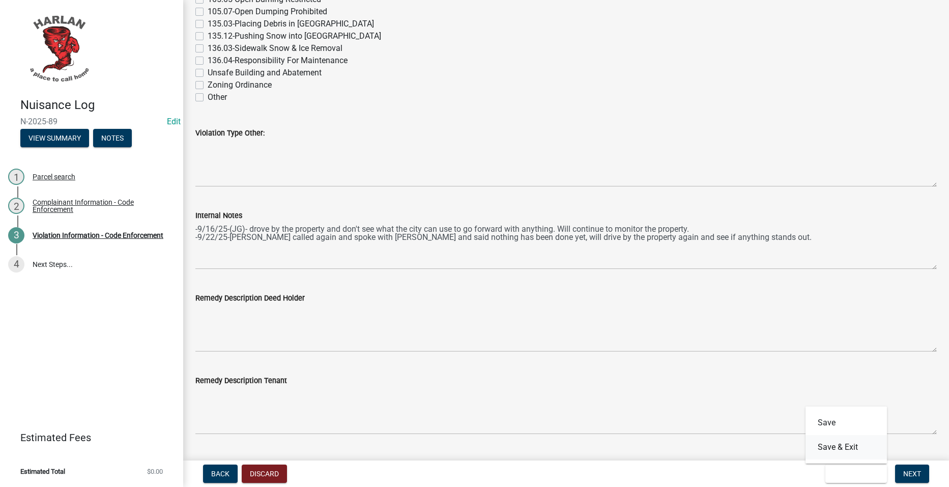
click at [849, 448] on button "Save & Exit" at bounding box center [846, 447] width 81 height 24
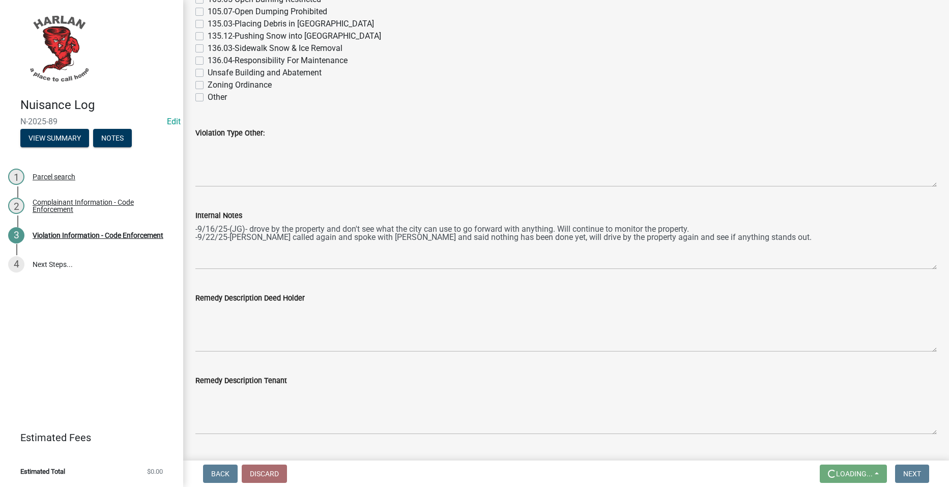
scroll to position [0, 0]
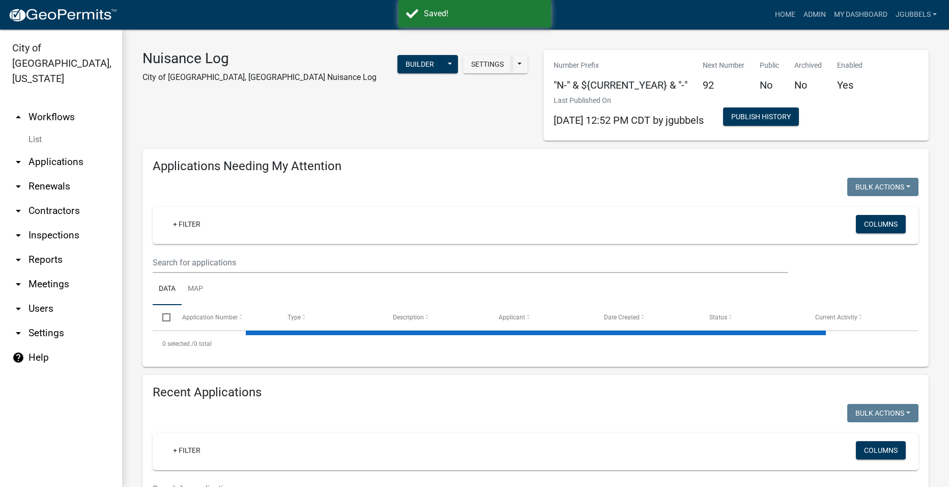
select select "2: 50"
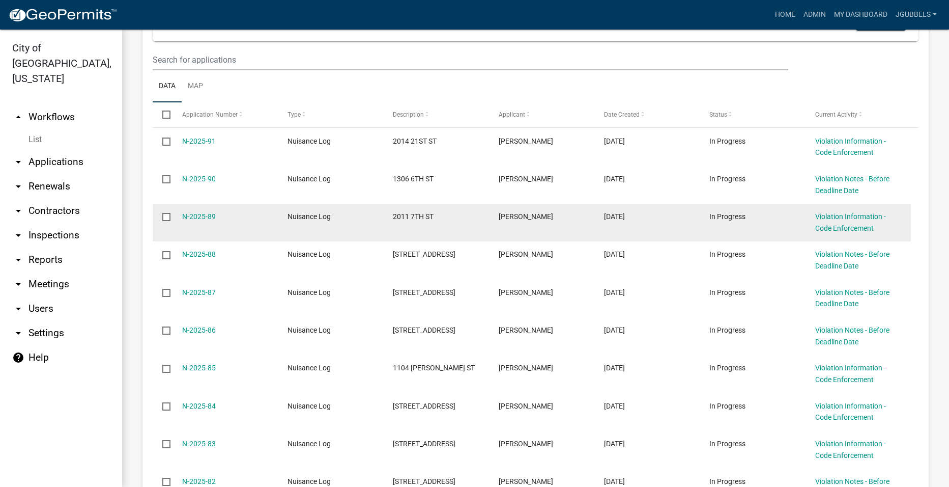
scroll to position [204, 0]
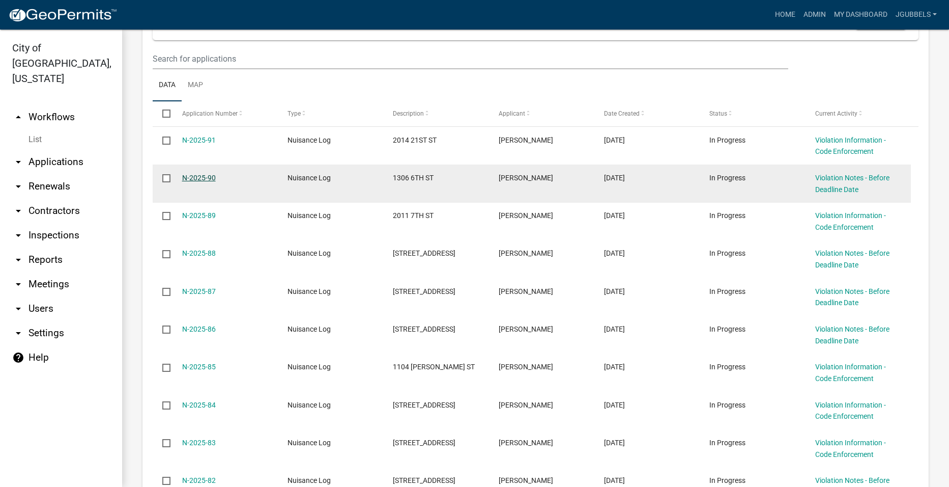
click at [208, 178] on link "N-2025-90" at bounding box center [199, 178] width 34 height 8
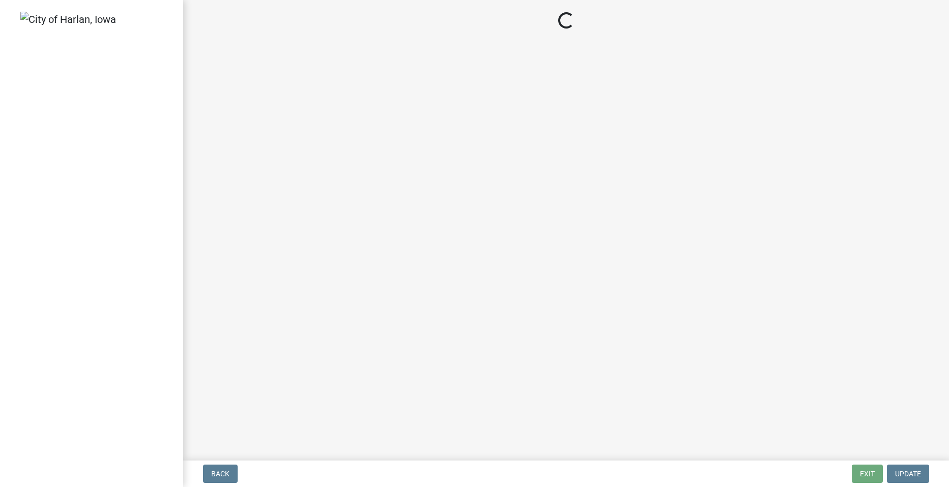
select select "487603ca-b45a-4c36-b707-2c3ad8467b2a"
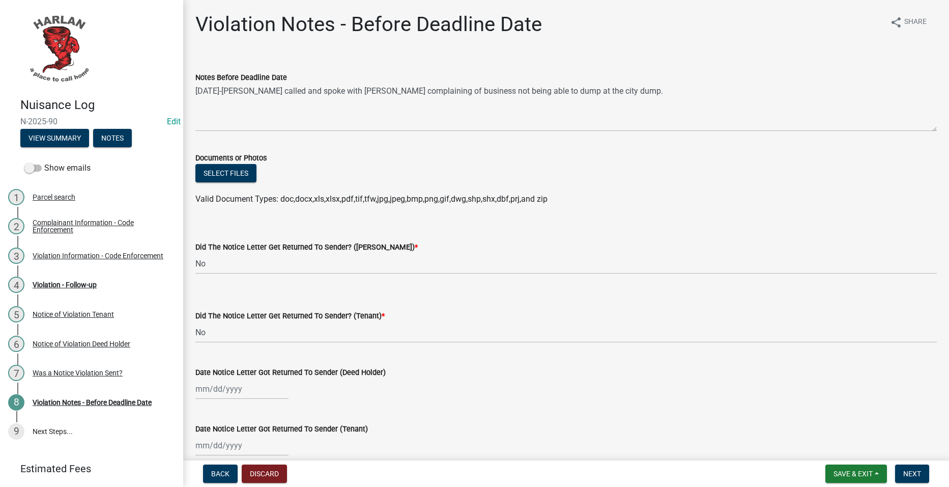
scroll to position [123, 0]
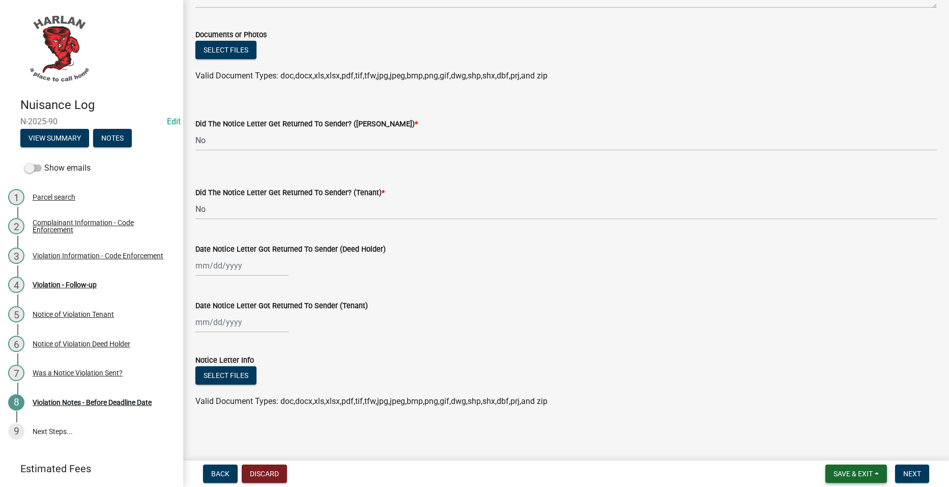
click at [869, 473] on span "Save & Exit" at bounding box center [853, 473] width 39 height 8
click at [854, 450] on button "Save & Exit" at bounding box center [846, 447] width 81 height 24
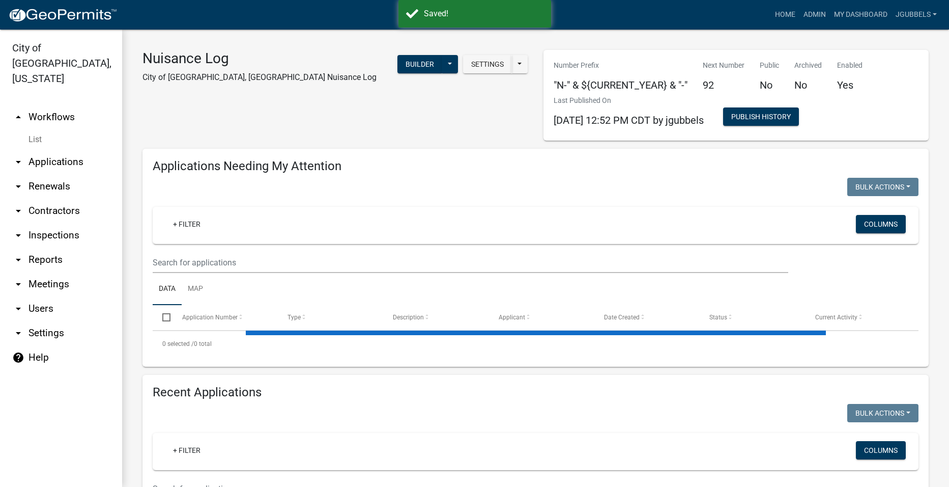
select select "2: 50"
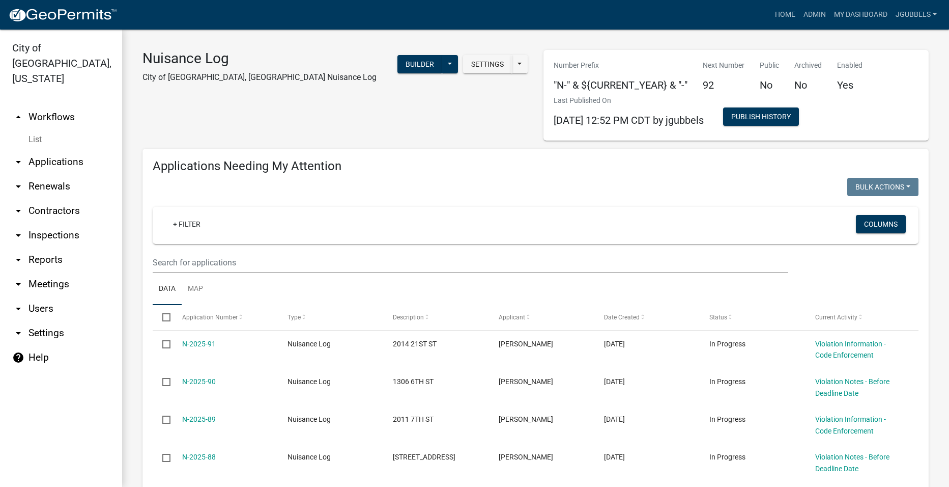
click at [22, 253] on icon "arrow_drop_down" at bounding box center [18, 259] width 12 height 12
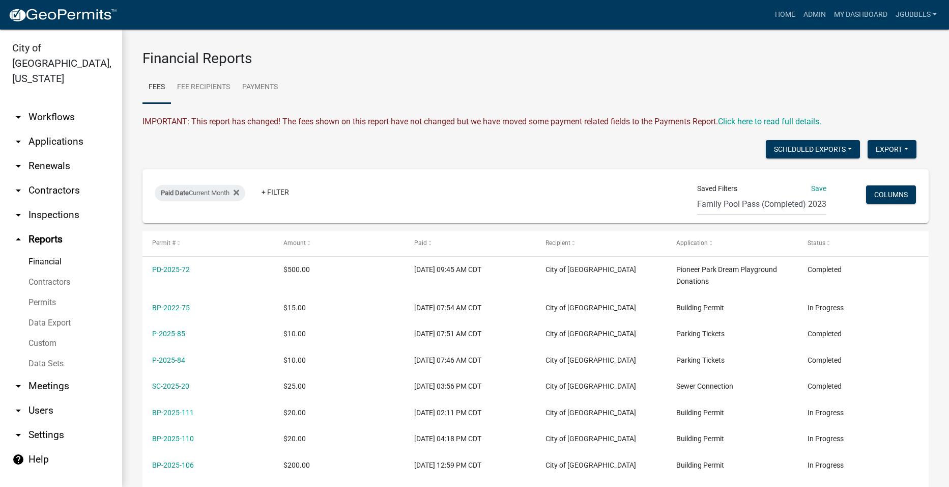
click at [63, 312] on link "Data Export" at bounding box center [61, 322] width 122 height 20
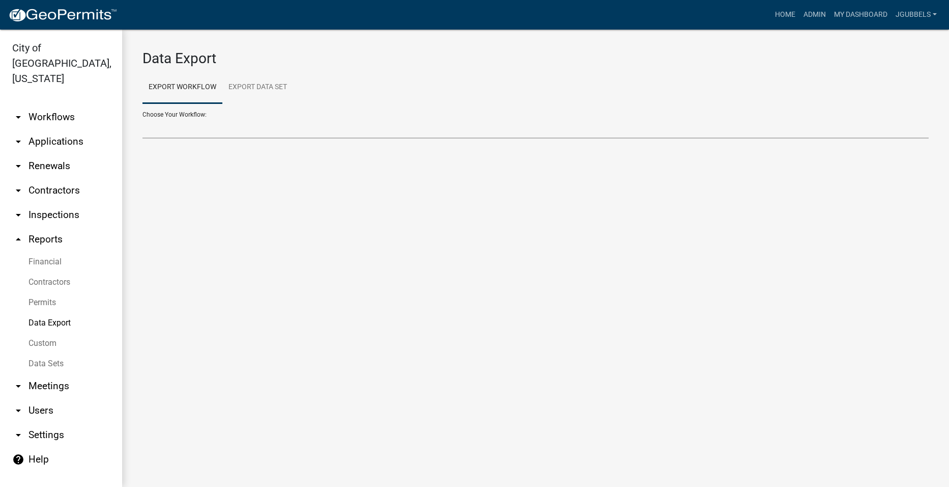
click at [398, 127] on select "2018 Combined Pool Pass (Migrated) Animal Control Log Building Permit Contracto…" at bounding box center [536, 128] width 786 height 21
select select "10: Object"
click at [143, 118] on select "2018 Combined Pool Pass (Migrated) Animal Control Log Building Permit Contracto…" at bounding box center [536, 128] width 786 height 21
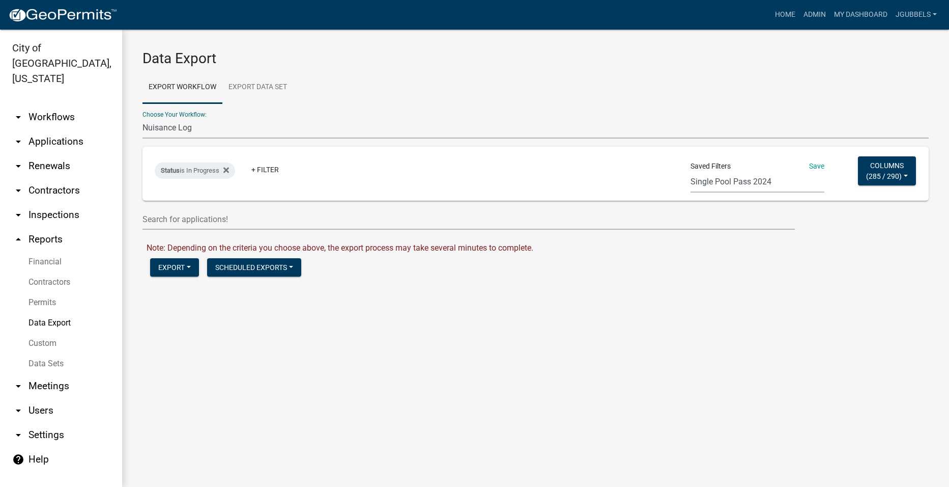
click at [750, 178] on select "Single Pool Pass 2024 Dream Playground Donations Curb Permits Building Permits …" at bounding box center [758, 182] width 134 height 21
select select "23: d63be010-ceac-4112-8d7e-9b8326c90f73"
click at [691, 172] on select "Single Pool Pass 2024 Dream Playground Donations Curb Permits Building Permits …" at bounding box center [758, 182] width 134 height 21
click at [190, 267] on button "Export" at bounding box center [174, 267] width 49 height 18
click at [193, 293] on button "Excel Format (.xlsx)" at bounding box center [202, 293] width 104 height 24
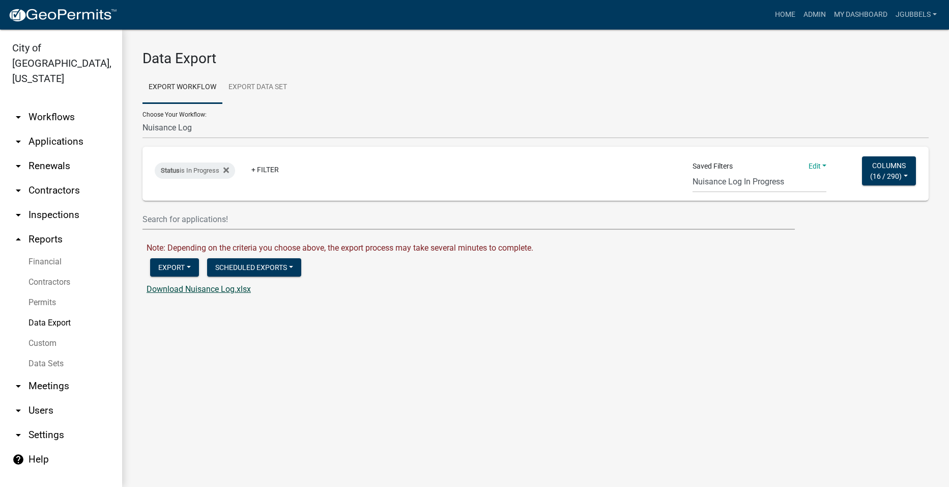
click at [224, 292] on link "Download Nuisance Log.xlsx" at bounding box center [199, 289] width 104 height 10
click at [263, 87] on link "Export Data Set" at bounding box center [257, 87] width 71 height 33
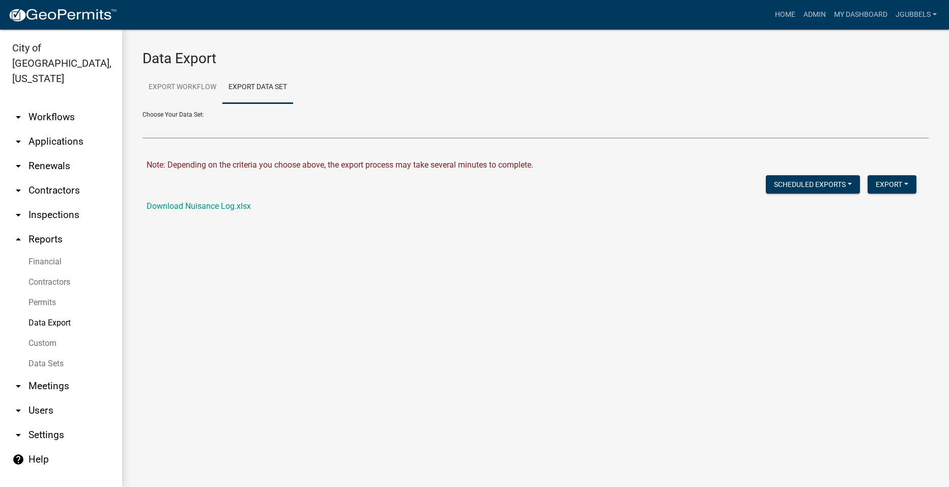
click at [229, 133] on select "Nuisance Log - All cases for previous month Nuisance Monthly Log - In Progress …" at bounding box center [536, 128] width 786 height 21
select select "2: 119291c9-8558-4aad-945f-1941f033d3d2"
click at [143, 118] on select "Nuisance Log - All cases for previous month Nuisance Monthly Log - In Progress …" at bounding box center [536, 128] width 786 height 21
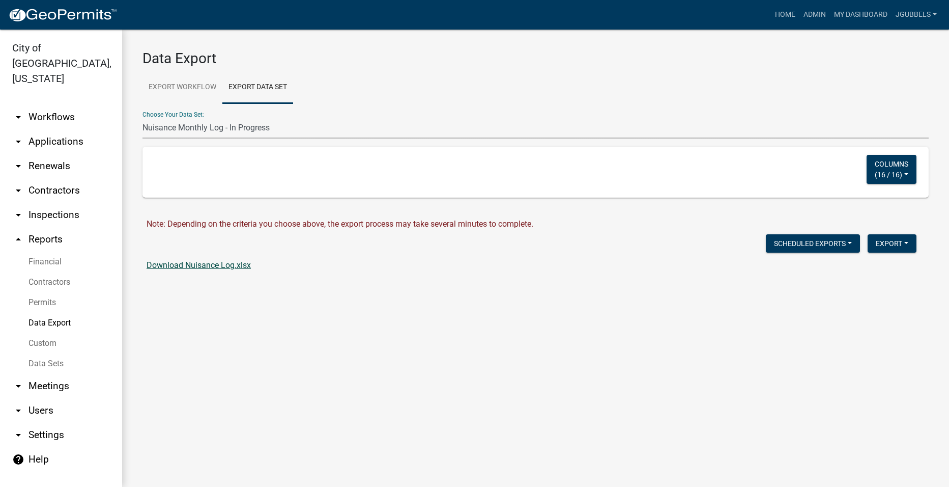
click at [243, 267] on link "Download Nuisance Log.xlsx" at bounding box center [199, 265] width 104 height 10
